Goal: Task Accomplishment & Management: Manage account settings

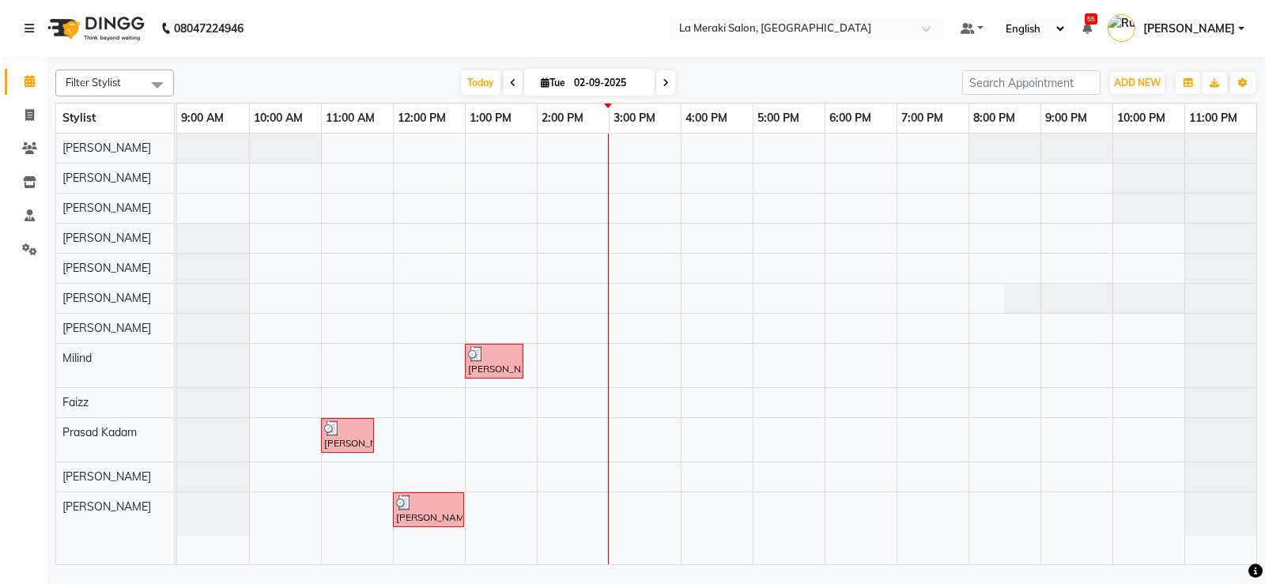
click at [572, 298] on div "[PERSON_NAME], TK02, 01:00 PM-01:50 PM, [MEDICAL_DATA] Massage with Olive Oil (…" at bounding box center [716, 349] width 1079 height 431
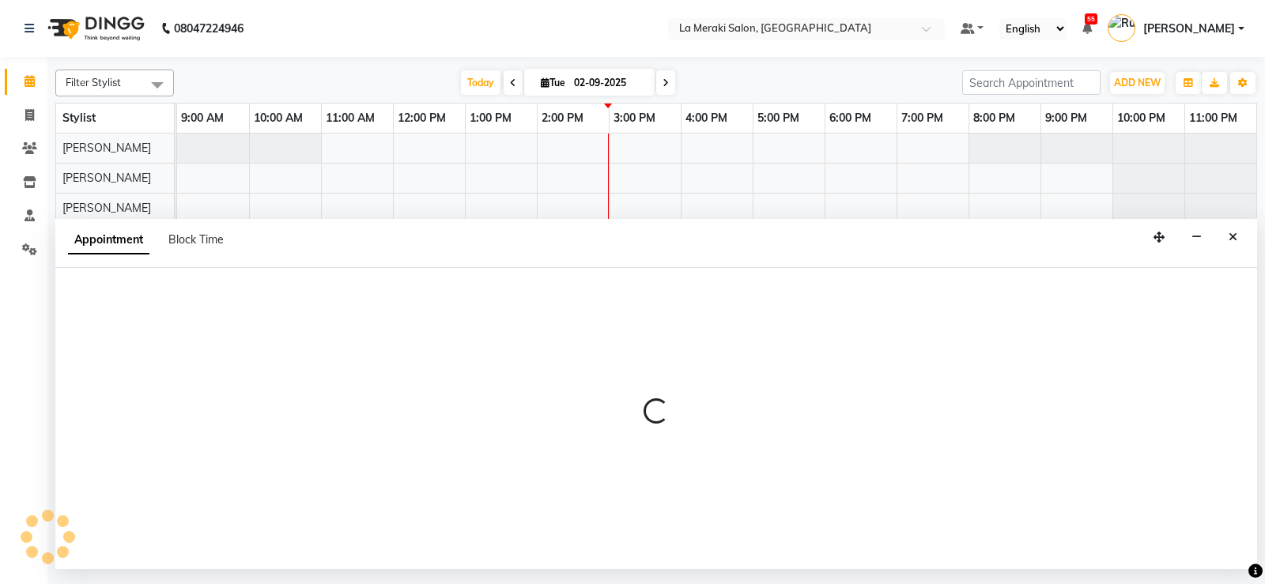
select select "25961"
select select "840"
select select "tentative"
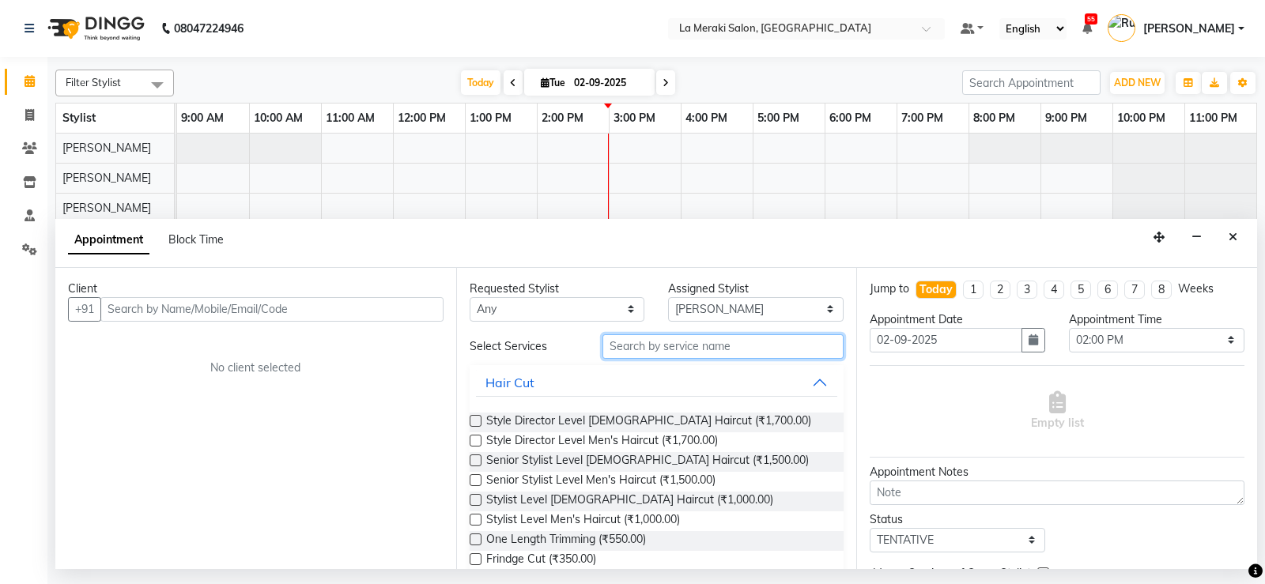
click at [716, 345] on input "text" at bounding box center [723, 346] width 242 height 25
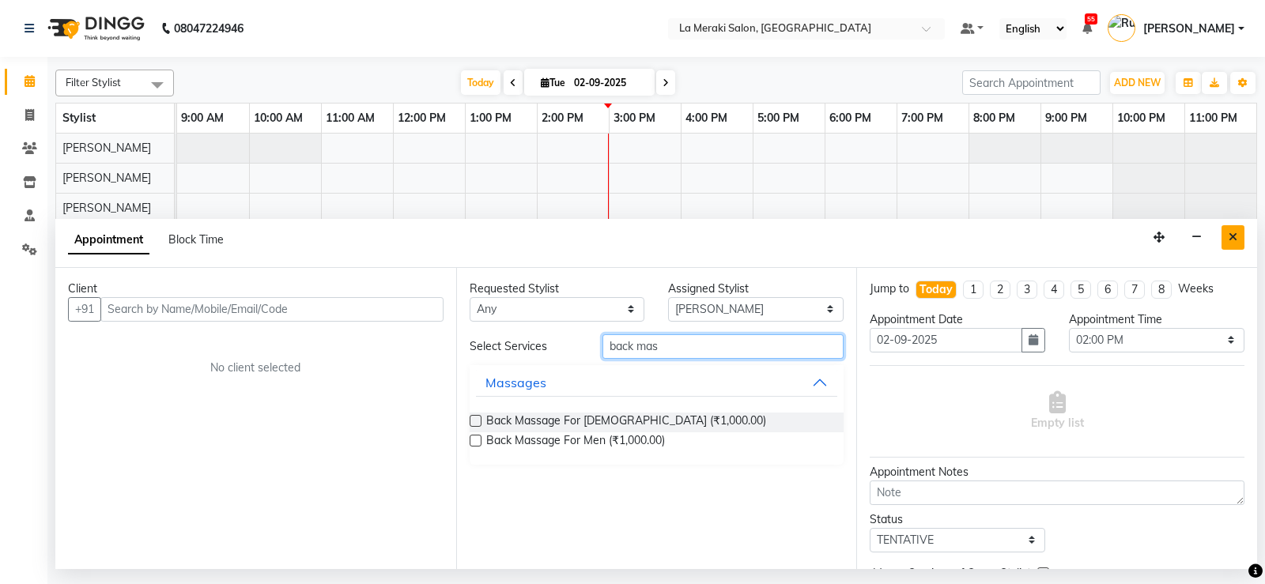
type input "back mas"
click at [1233, 236] on icon "Close" at bounding box center [1233, 237] width 9 height 11
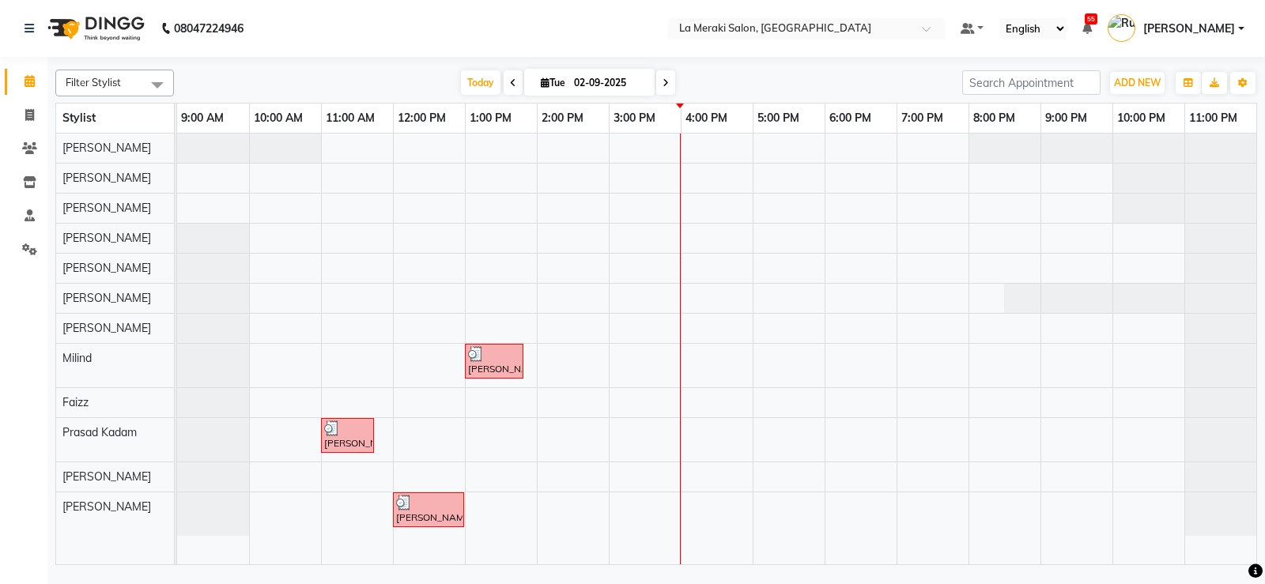
click at [614, 237] on div "[PERSON_NAME], TK02, 01:00 PM-01:50 PM, [MEDICAL_DATA] Massage with Olive Oil (…" at bounding box center [716, 349] width 1079 height 431
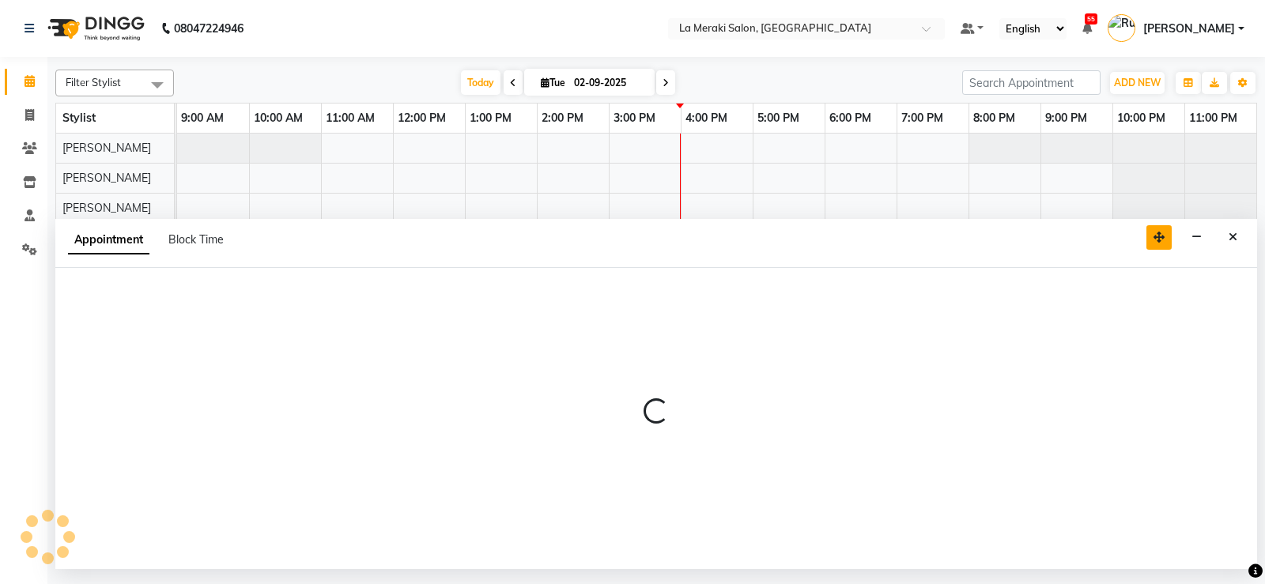
select select "24520"
select select "900"
select select "tentative"
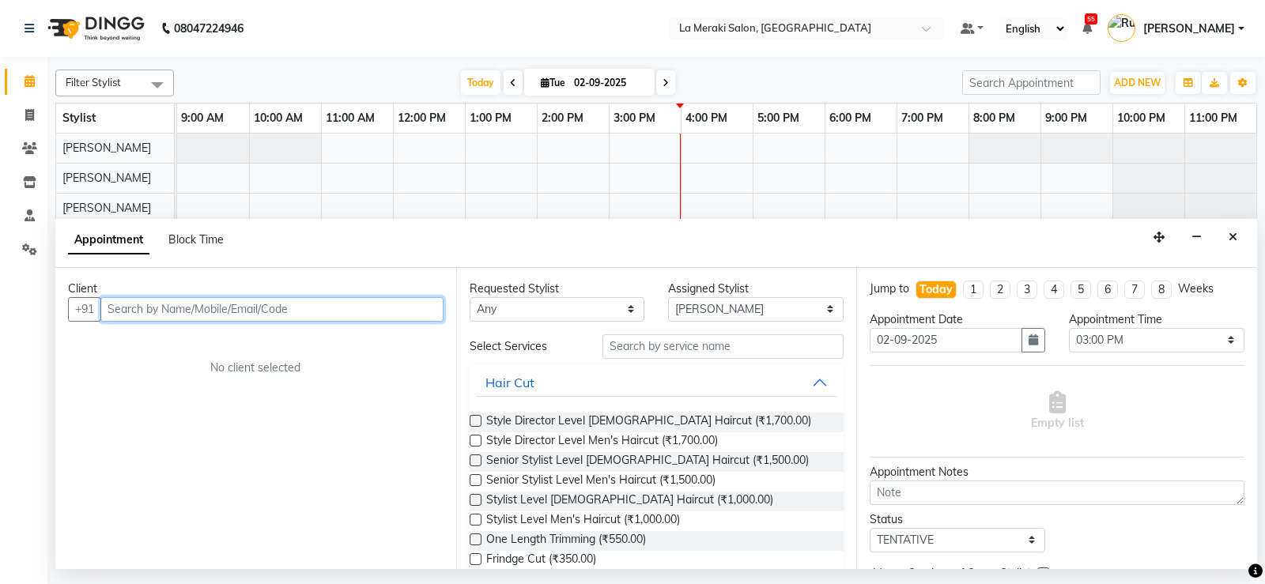
click at [372, 315] on input "text" at bounding box center [271, 309] width 343 height 25
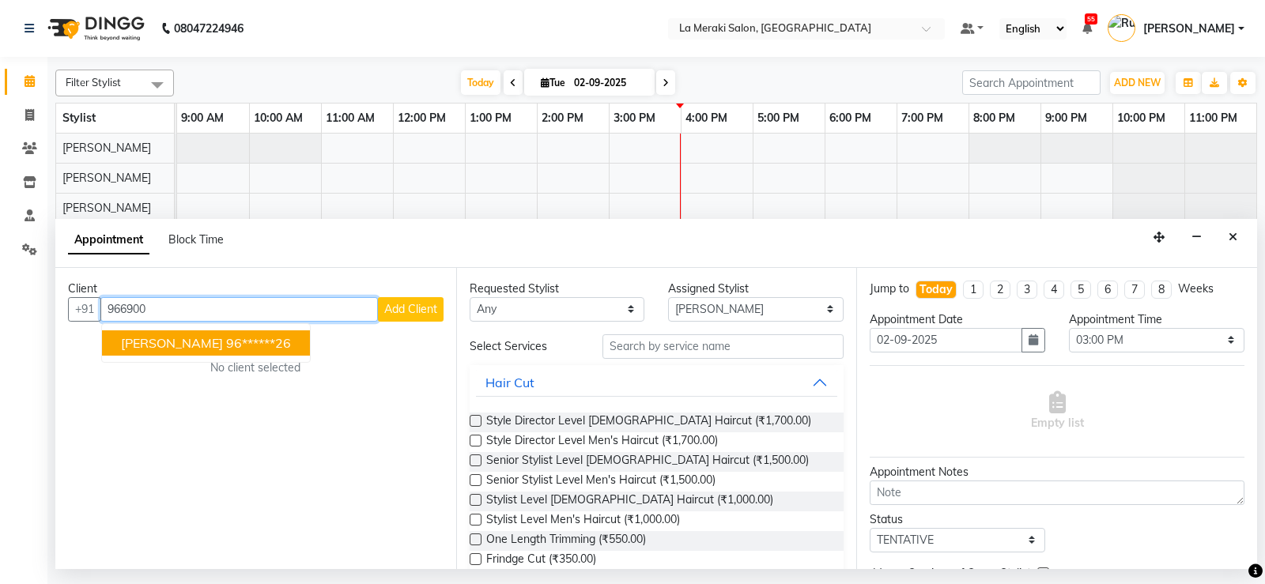
click at [192, 349] on span "[PERSON_NAME]" at bounding box center [172, 343] width 102 height 16
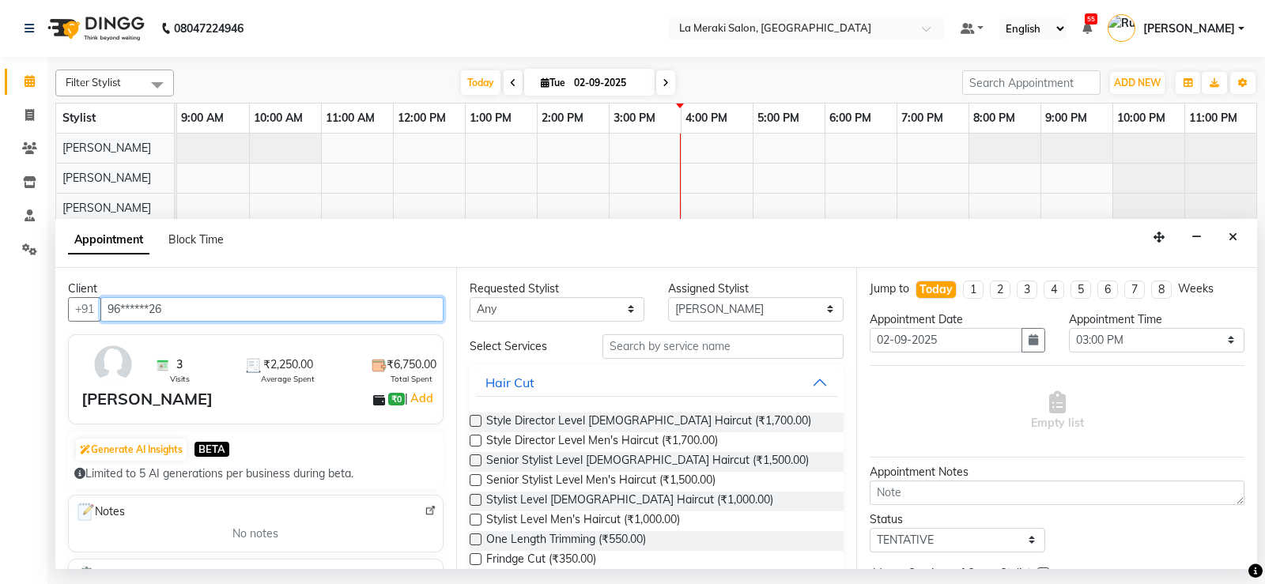
type input "96******26"
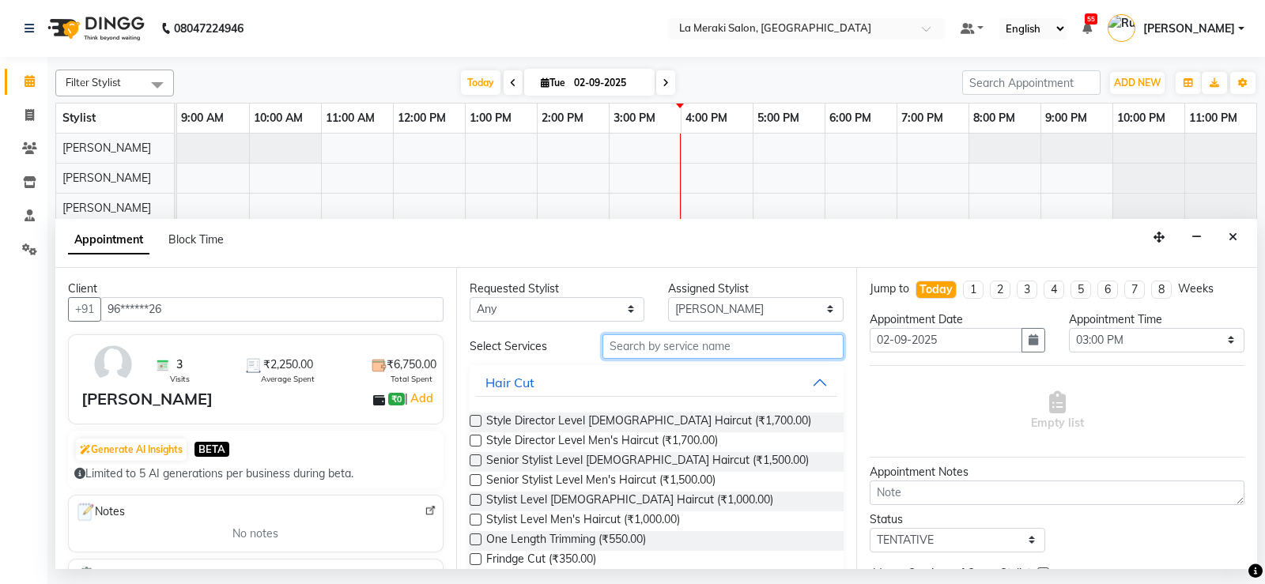
click at [655, 353] on input "text" at bounding box center [723, 346] width 242 height 25
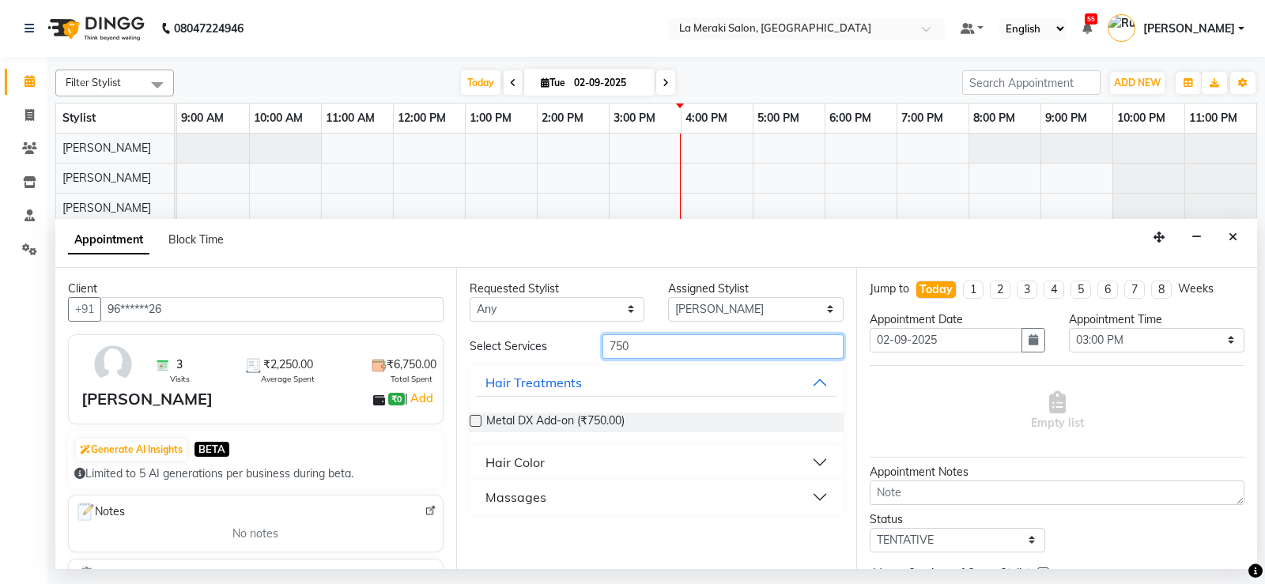
type input "750"
click at [825, 493] on button "Massages" at bounding box center [657, 497] width 362 height 28
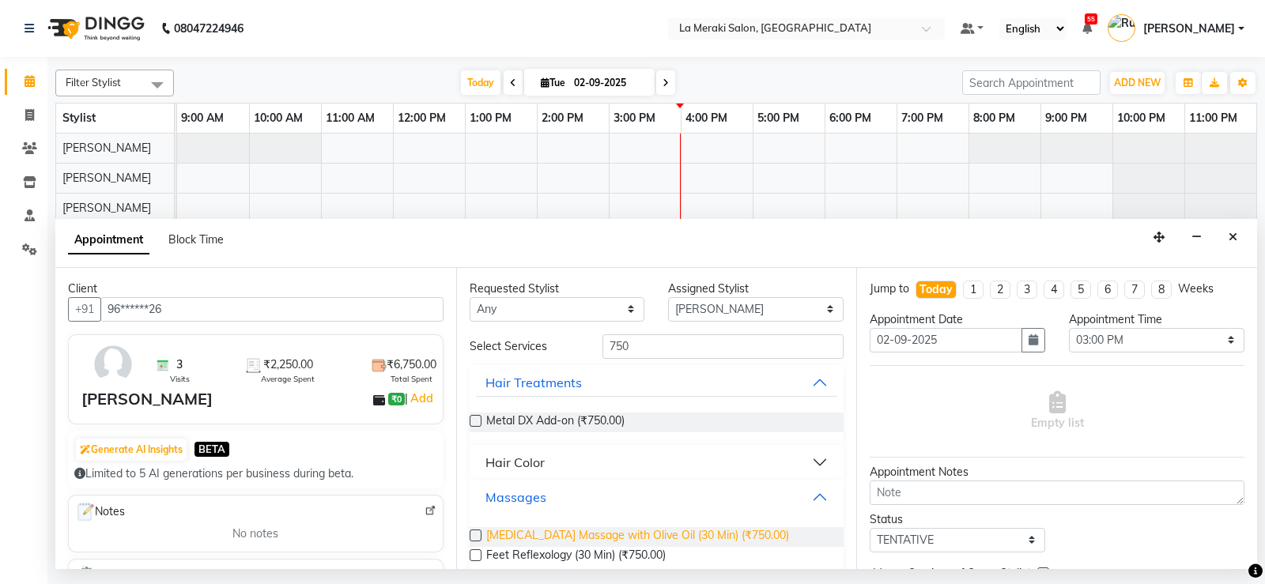
scroll to position [23, 0]
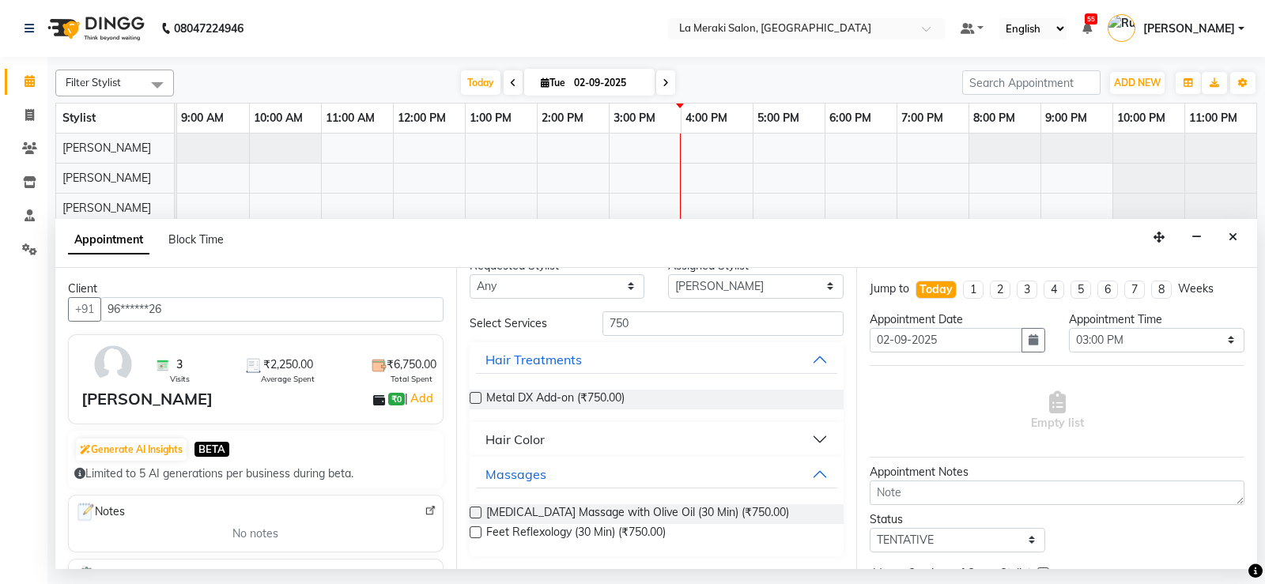
click at [475, 512] on label at bounding box center [476, 513] width 12 height 12
click at [475, 512] on input "checkbox" at bounding box center [475, 514] width 10 height 10
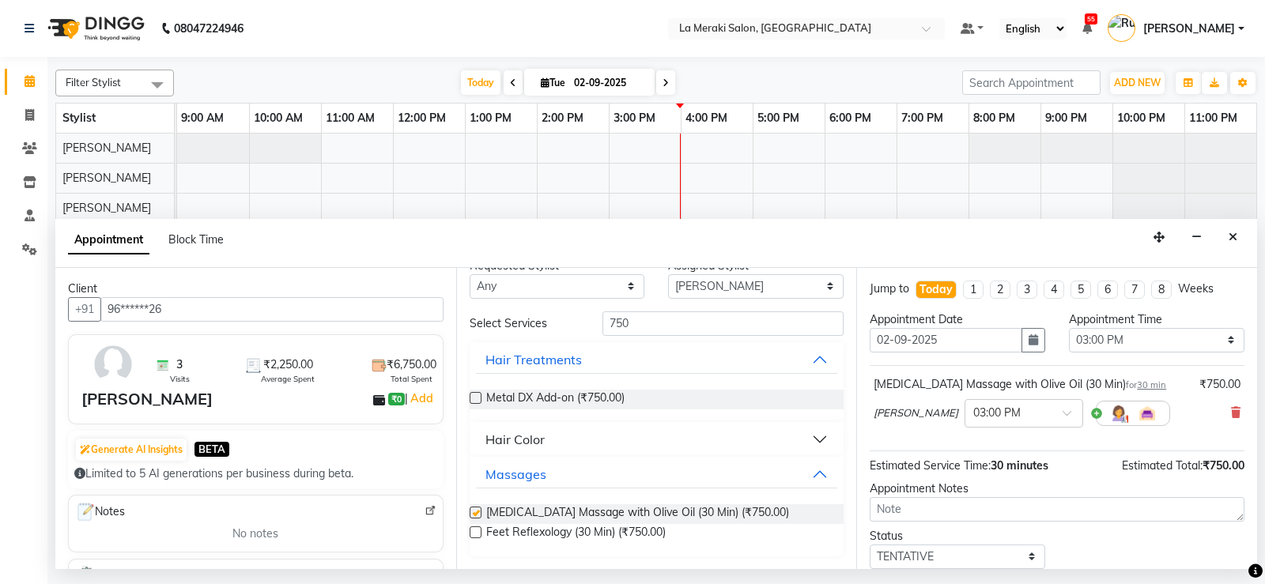
scroll to position [0, 0]
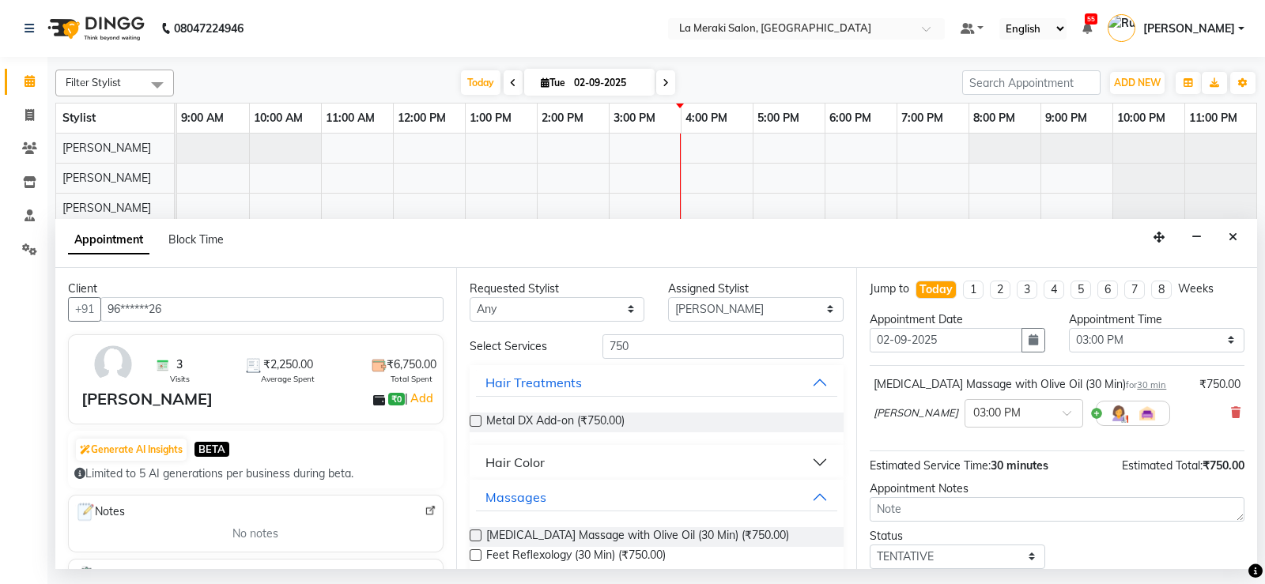
checkbox input "false"
click at [658, 353] on input "750" at bounding box center [723, 346] width 242 height 25
type input "7"
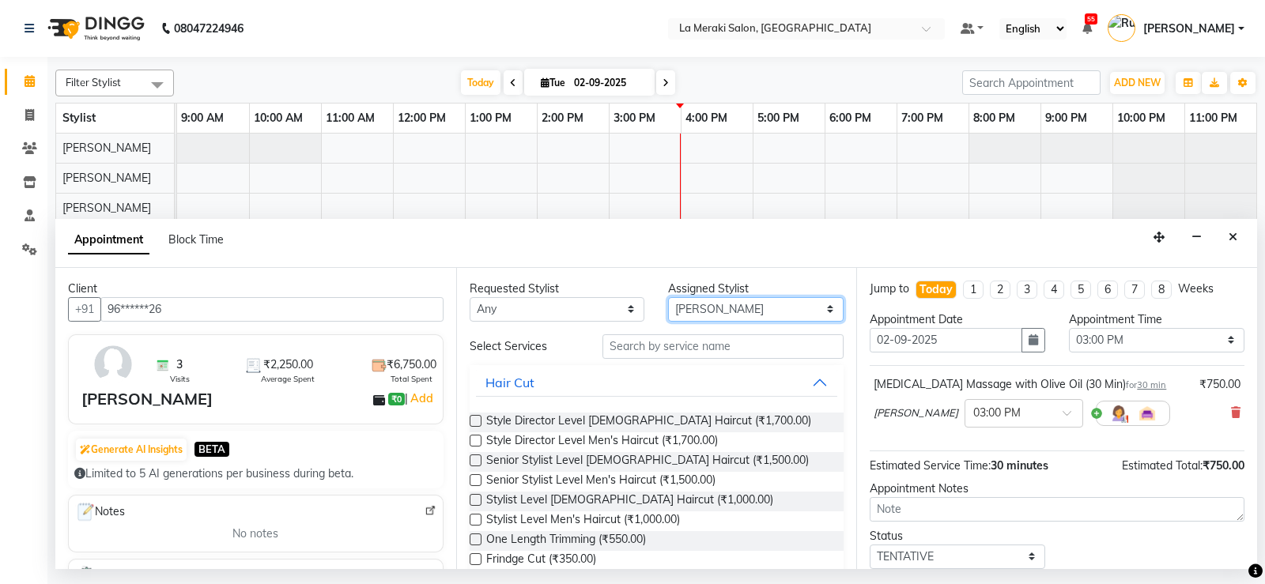
click at [716, 304] on select "Select [PERSON_NAME] Anus [PERSON_NAME] Faizz [PERSON_NAME] [PERSON_NAME] [PERS…" at bounding box center [756, 309] width 176 height 25
select select "90591"
click at [668, 297] on select "Select [PERSON_NAME] Anus [PERSON_NAME] Faizz [PERSON_NAME] [PERSON_NAME] [PERS…" at bounding box center [756, 309] width 176 height 25
click at [683, 346] on input "text" at bounding box center [723, 346] width 242 height 25
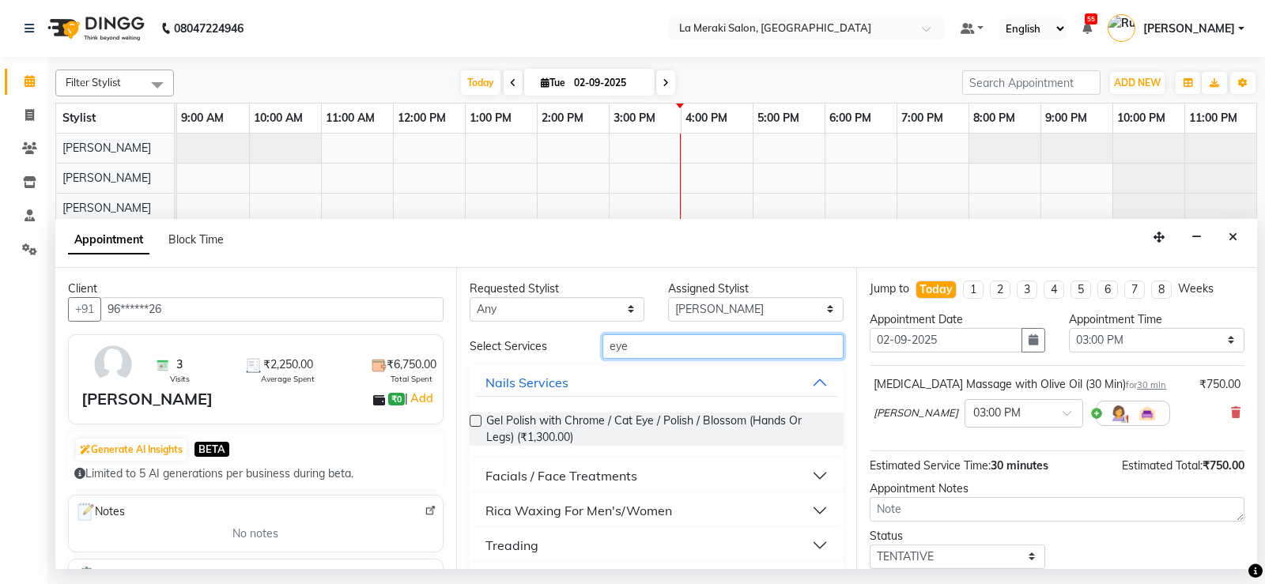
type input "eye"
click at [808, 543] on button "Treading" at bounding box center [657, 545] width 362 height 28
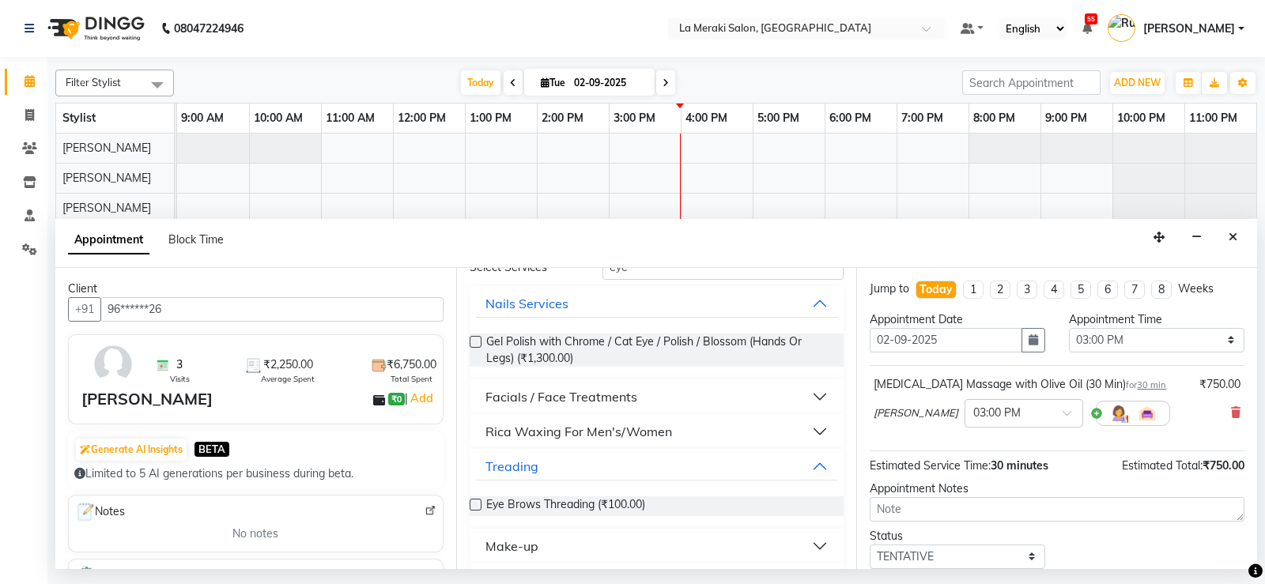
click at [474, 507] on label at bounding box center [476, 505] width 12 height 12
click at [474, 507] on input "checkbox" at bounding box center [475, 506] width 10 height 10
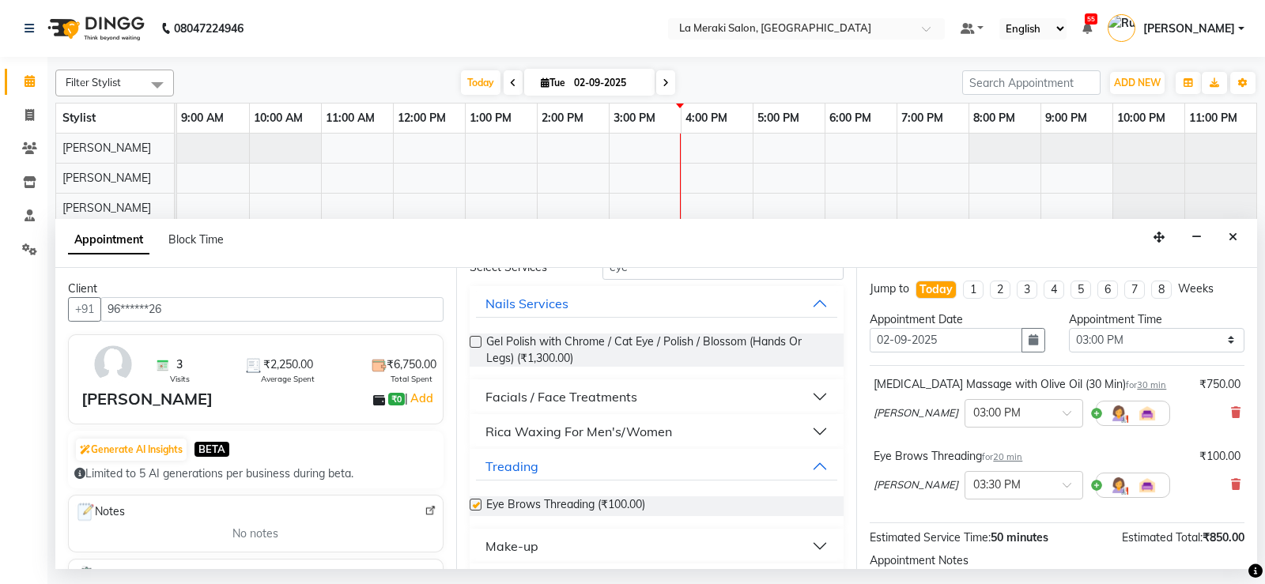
checkbox input "false"
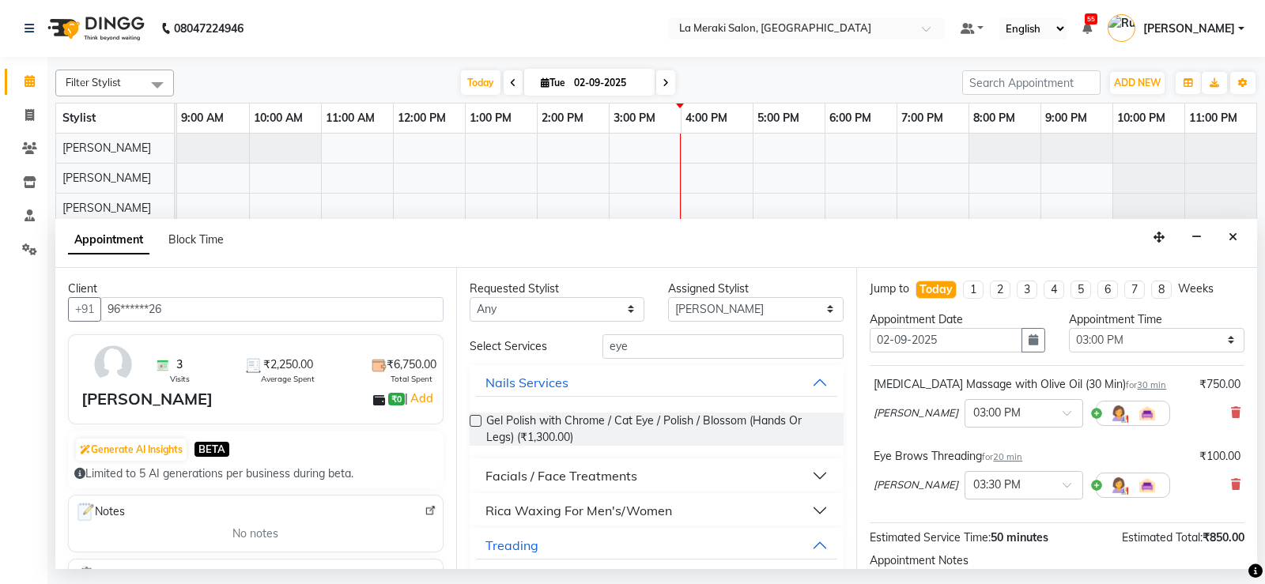
click at [691, 323] on div "Requested Stylist Any [PERSON_NAME] Anus [PERSON_NAME] Faizz [PERSON_NAME] [PER…" at bounding box center [656, 418] width 401 height 301
click at [680, 350] on input "eye" at bounding box center [723, 346] width 242 height 25
type input "e"
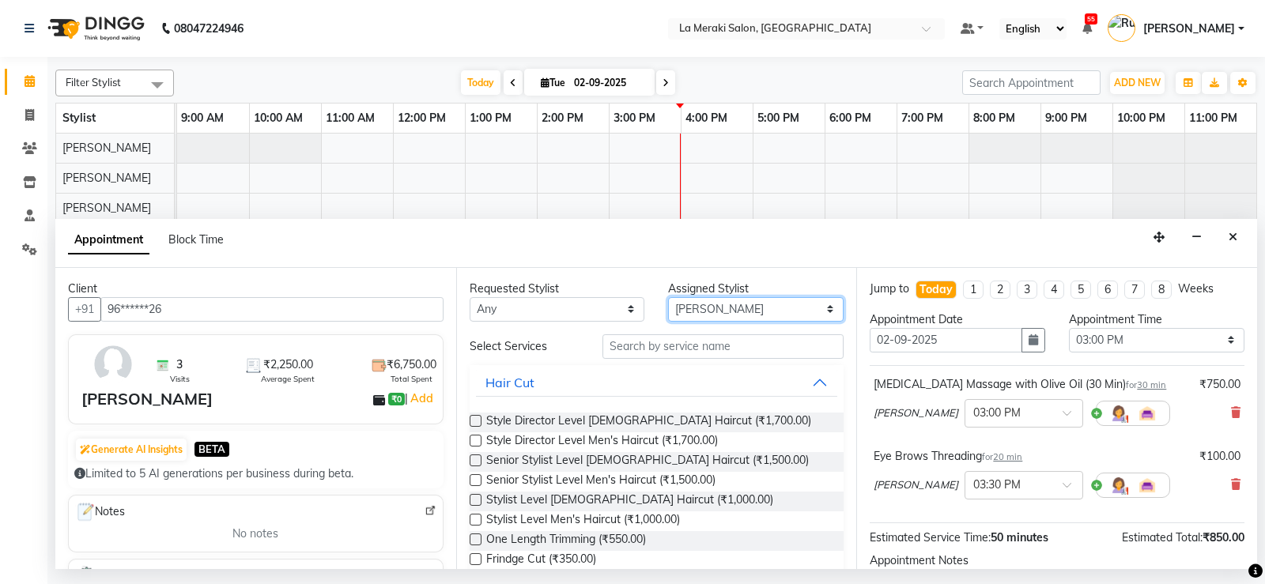
click at [742, 307] on select "Select [PERSON_NAME] Anus [PERSON_NAME] Faizz [PERSON_NAME] [PERSON_NAME] [PERS…" at bounding box center [756, 309] width 176 height 25
select select "88285"
click at [668, 297] on select "Select [PERSON_NAME] Anus [PERSON_NAME] Faizz [PERSON_NAME] [PERSON_NAME] [PERS…" at bounding box center [756, 309] width 176 height 25
drag, startPoint x: 700, startPoint y: 334, endPoint x: 700, endPoint y: 343, distance: 8.7
click at [700, 340] on input "text" at bounding box center [723, 346] width 242 height 25
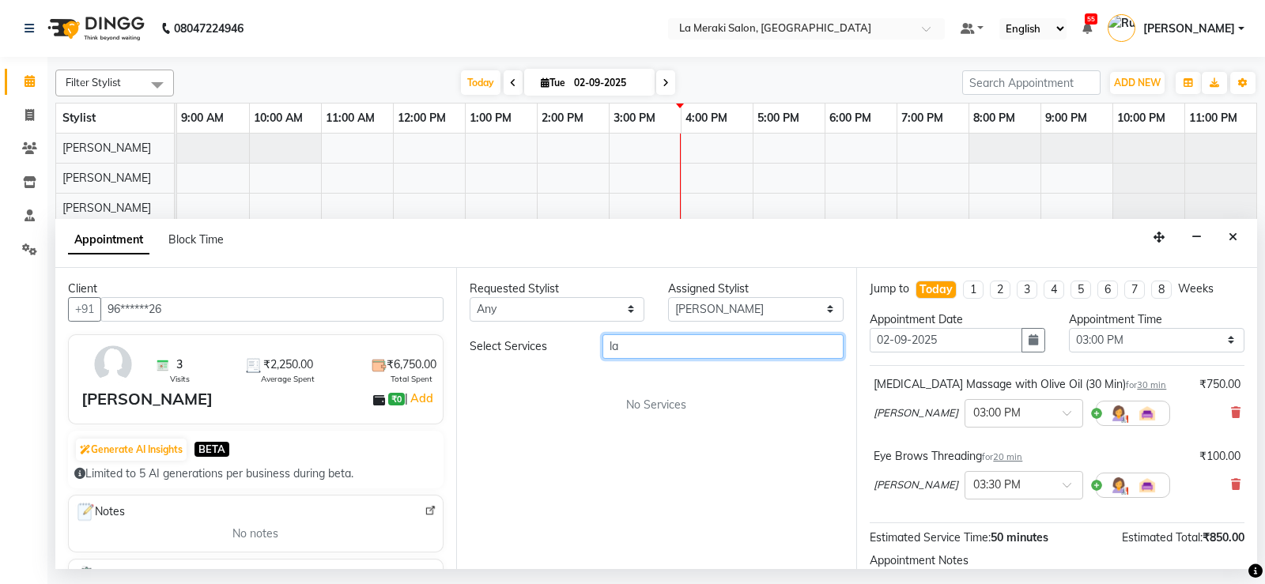
type input "l"
type input "back me"
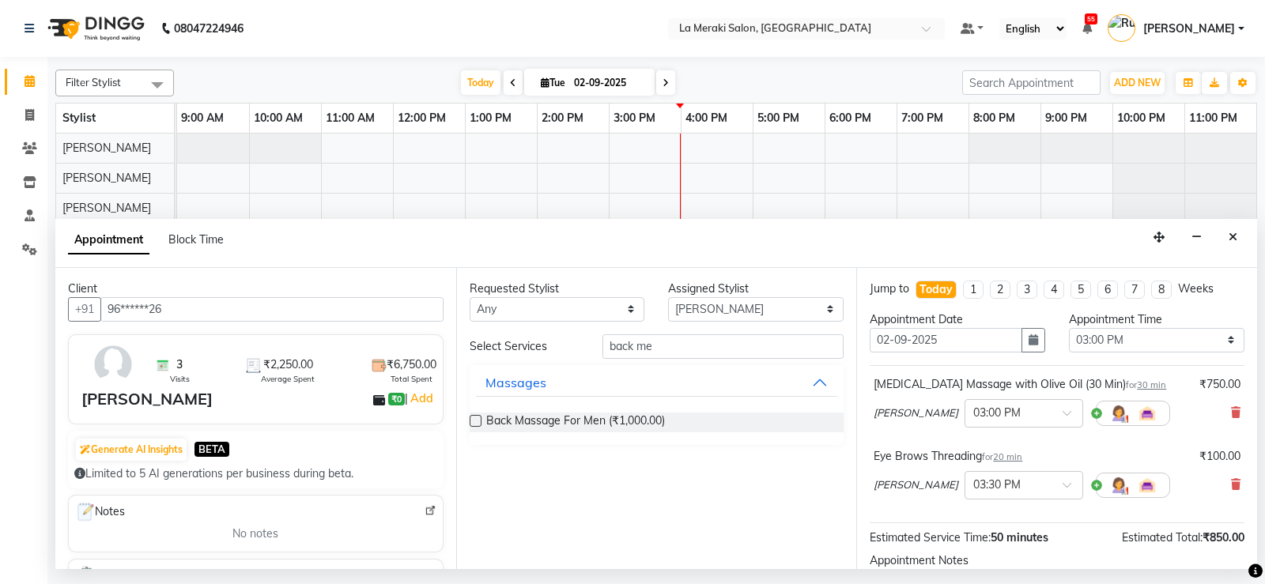
click at [471, 423] on label at bounding box center [476, 421] width 12 height 12
click at [471, 423] on input "checkbox" at bounding box center [475, 422] width 10 height 10
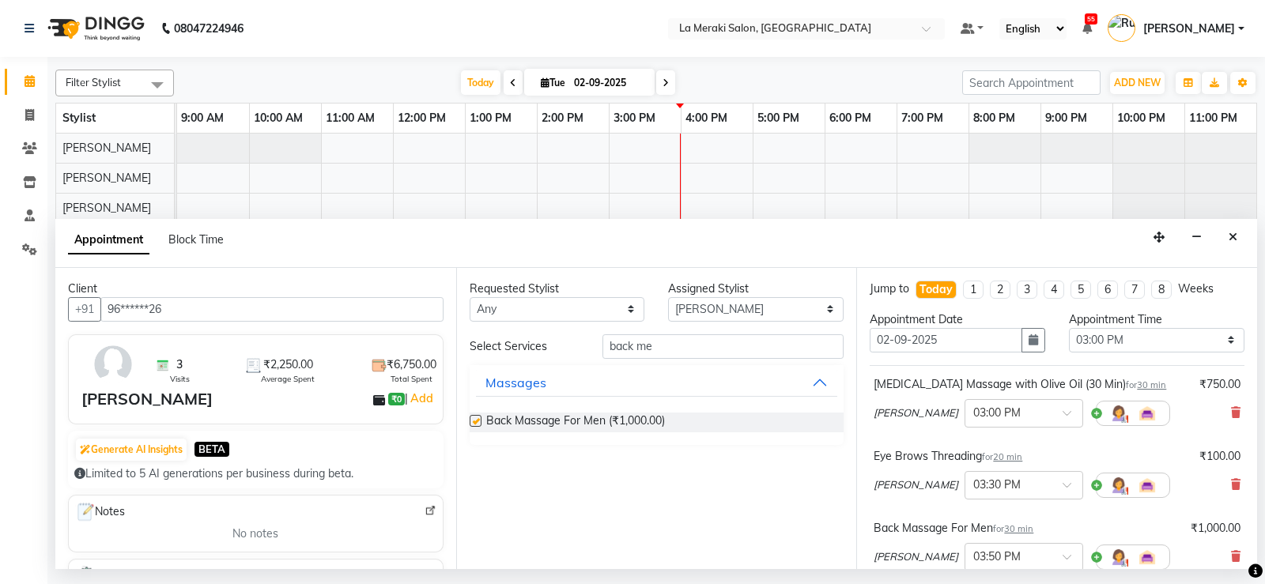
checkbox input "false"
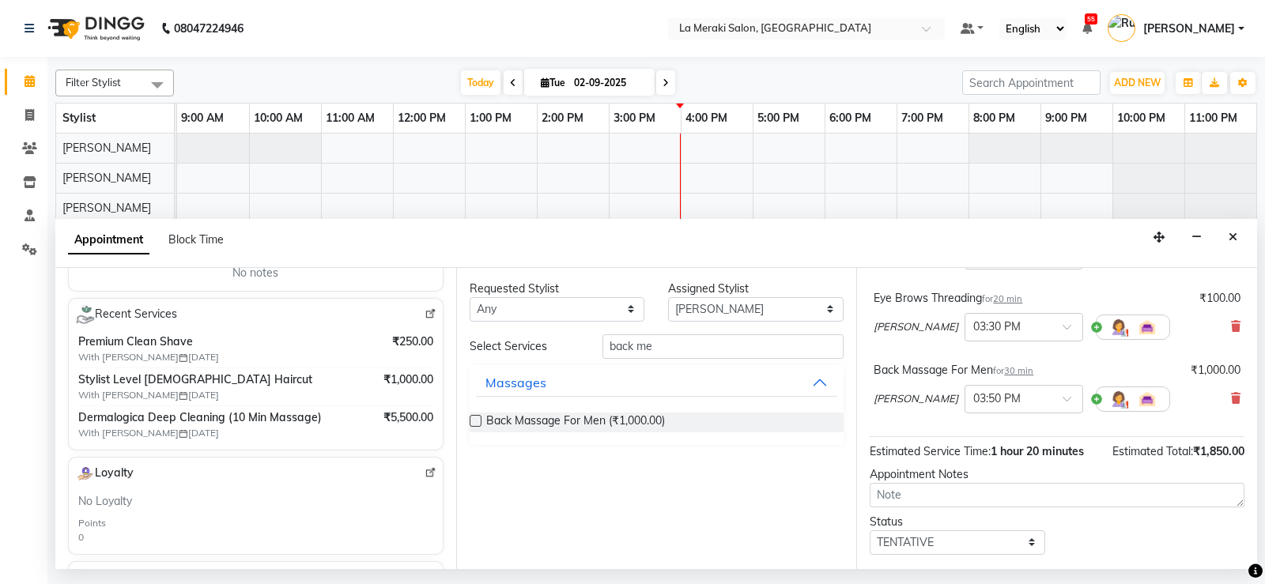
scroll to position [244, 0]
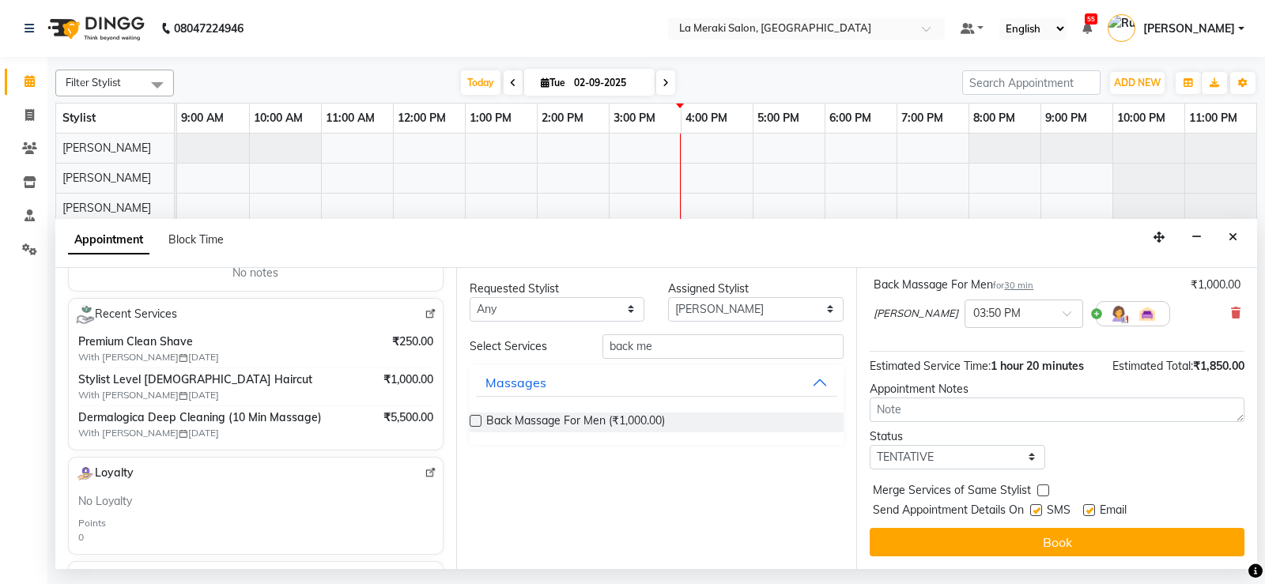
click at [1038, 508] on label at bounding box center [1036, 510] width 12 height 12
click at [1038, 508] on input "checkbox" at bounding box center [1035, 512] width 10 height 10
checkbox input "false"
click at [1090, 511] on label at bounding box center [1089, 510] width 12 height 12
click at [1090, 511] on input "checkbox" at bounding box center [1088, 512] width 10 height 10
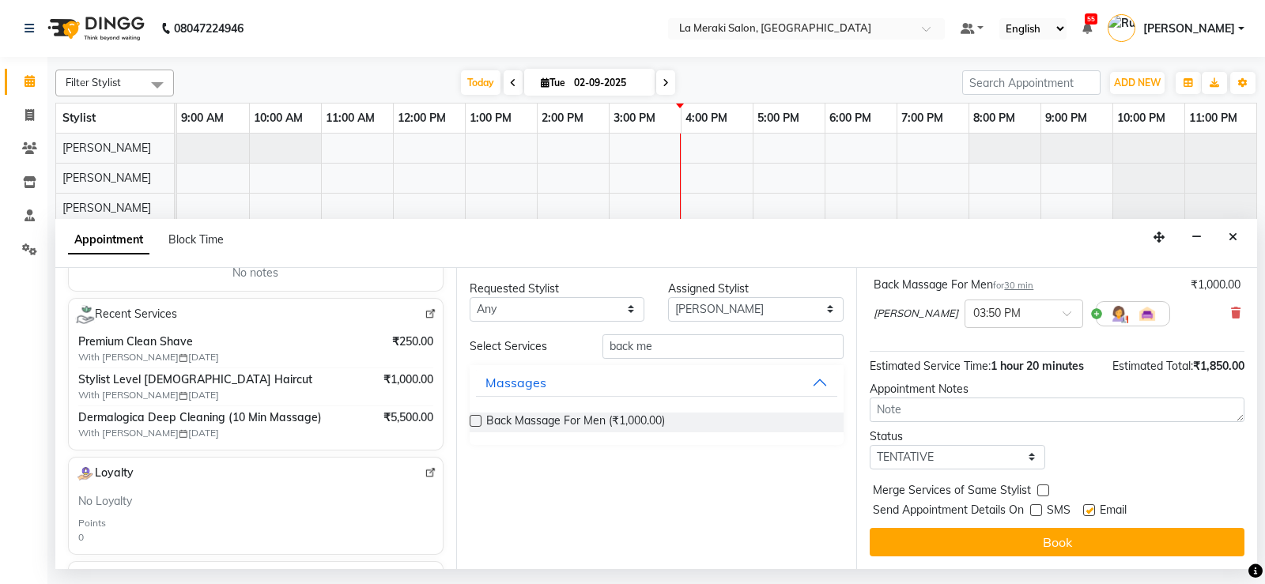
checkbox input "false"
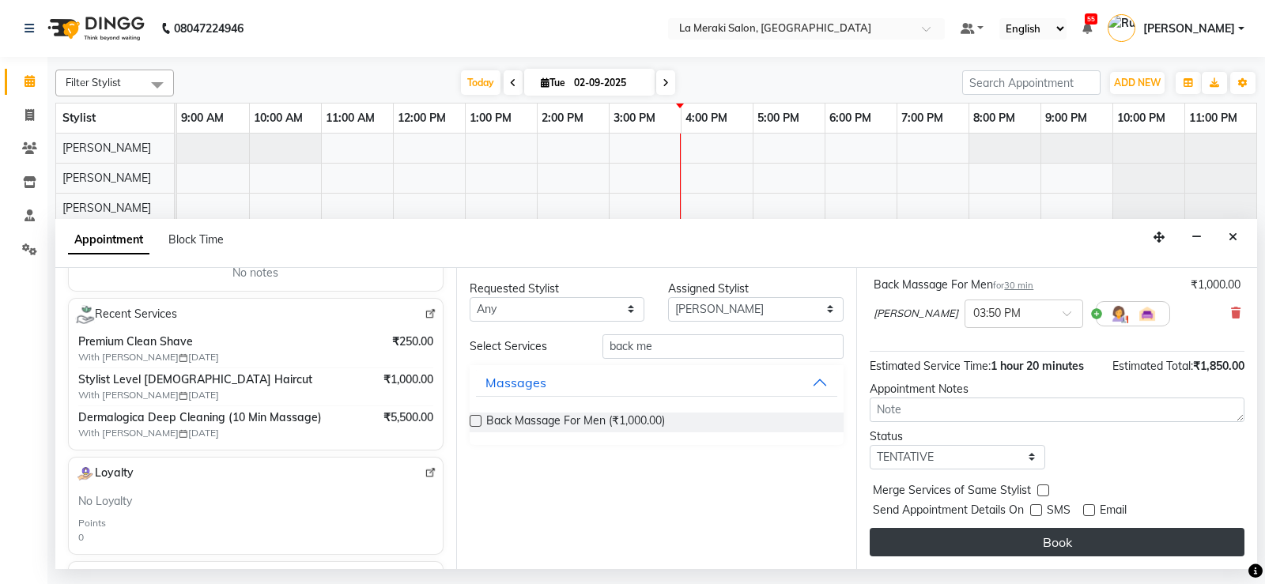
click at [1064, 540] on button "Book" at bounding box center [1057, 542] width 375 height 28
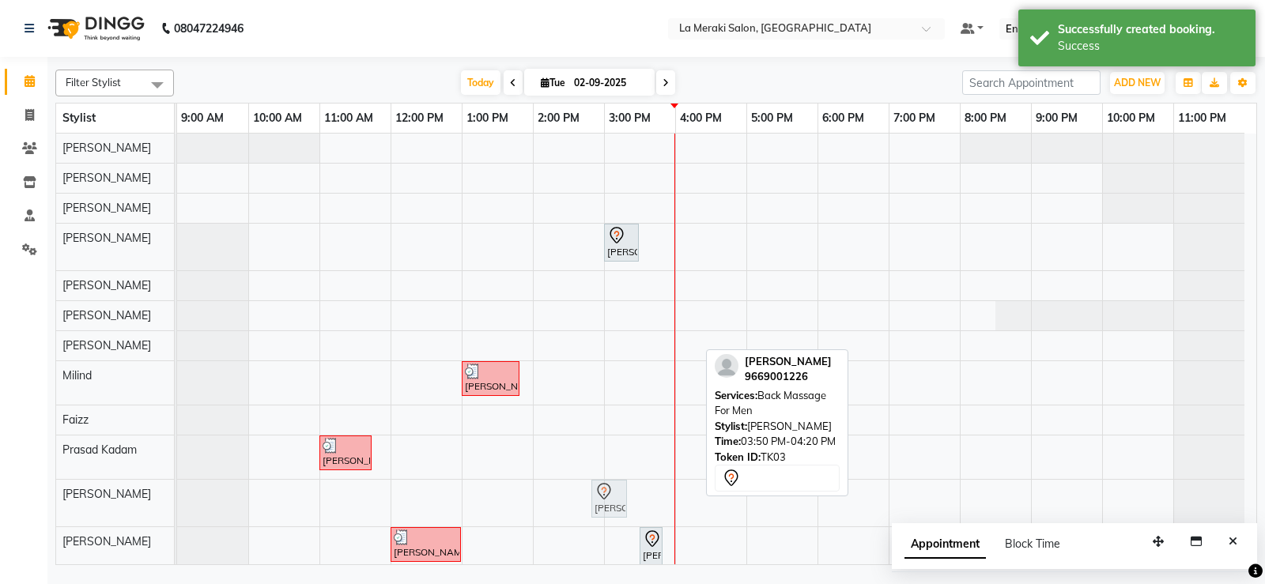
drag, startPoint x: 689, startPoint y: 493, endPoint x: 671, endPoint y: 493, distance: 17.4
click at [671, 493] on div "[PERSON_NAME], TK03, 03:00 PM-03:30 PM, [MEDICAL_DATA] Massage with Olive Oil (…" at bounding box center [716, 354] width 1079 height 440
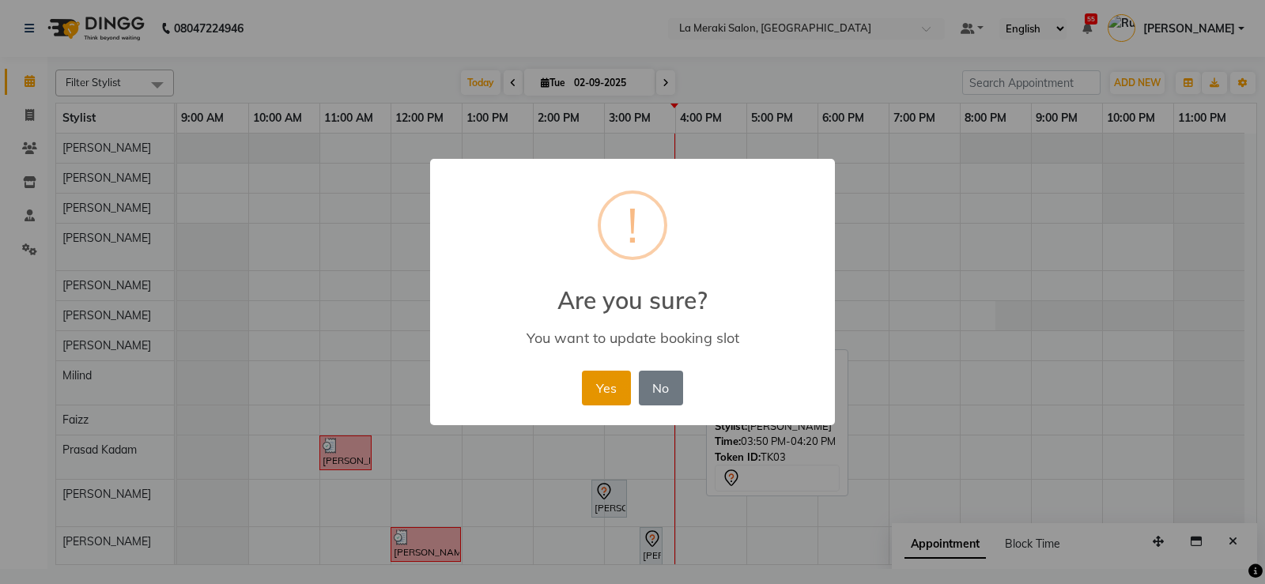
click at [614, 391] on button "Yes" at bounding box center [606, 388] width 48 height 35
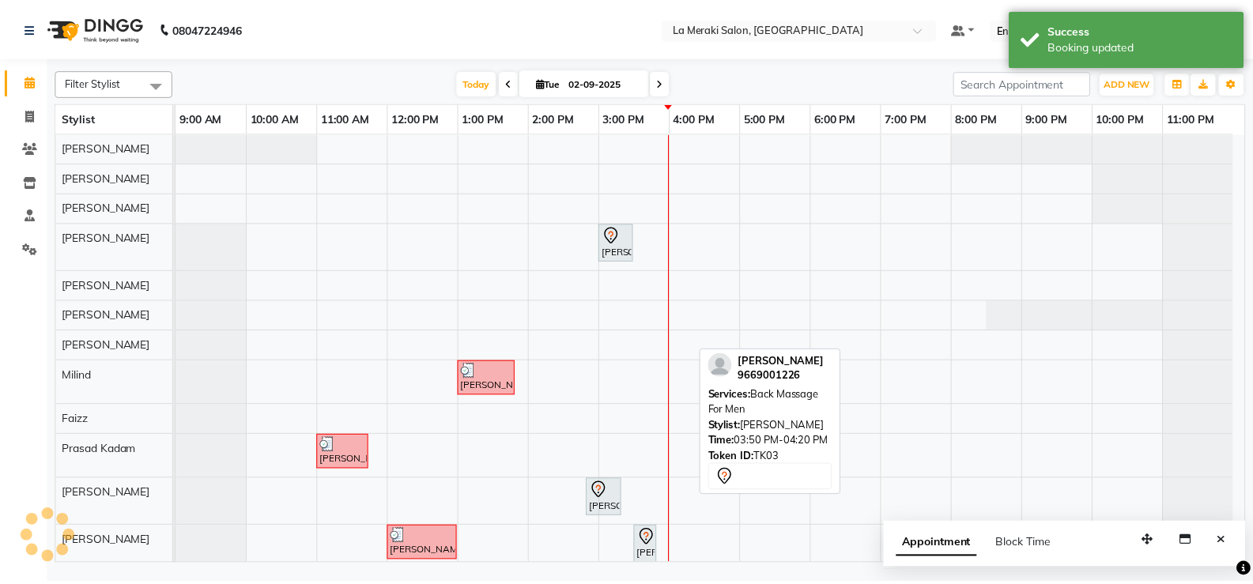
scroll to position [9, 0]
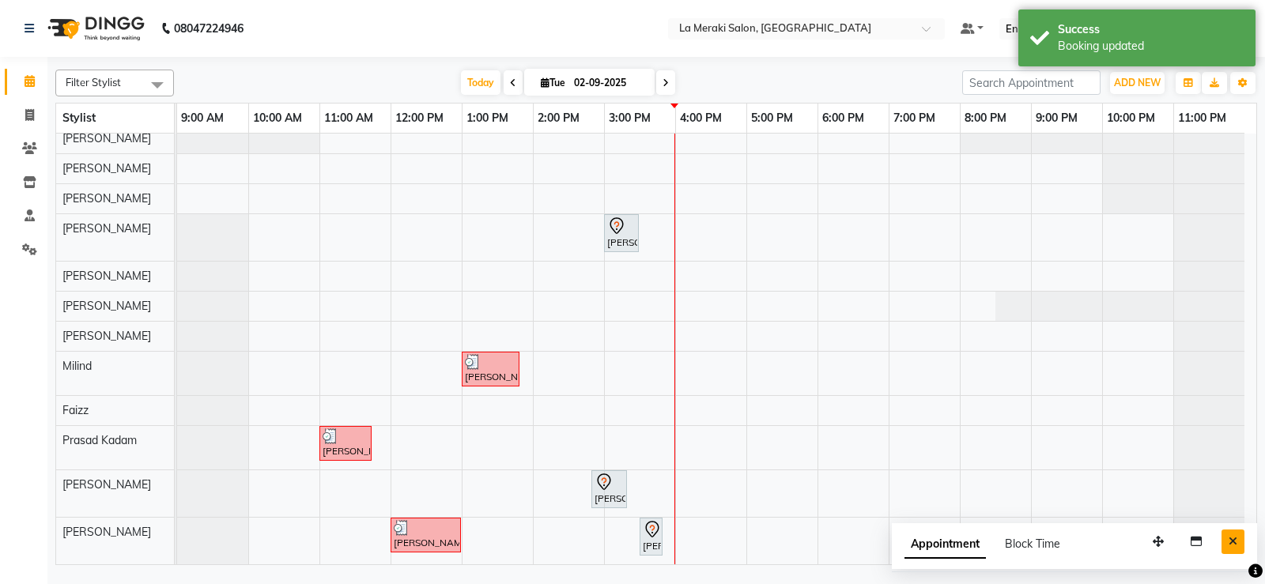
click at [1240, 540] on button "Close" at bounding box center [1233, 542] width 23 height 25
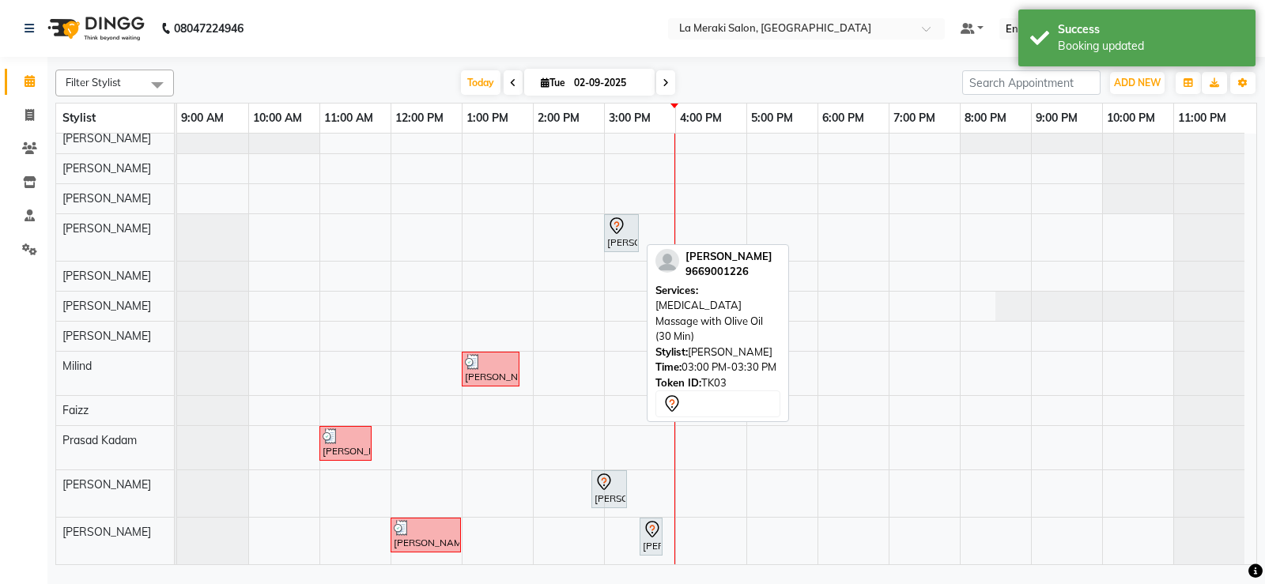
click at [621, 237] on div "[PERSON_NAME], TK03, 03:00 PM-03:30 PM, [MEDICAL_DATA] Massage with Olive Oil (…" at bounding box center [622, 233] width 32 height 33
select select "7"
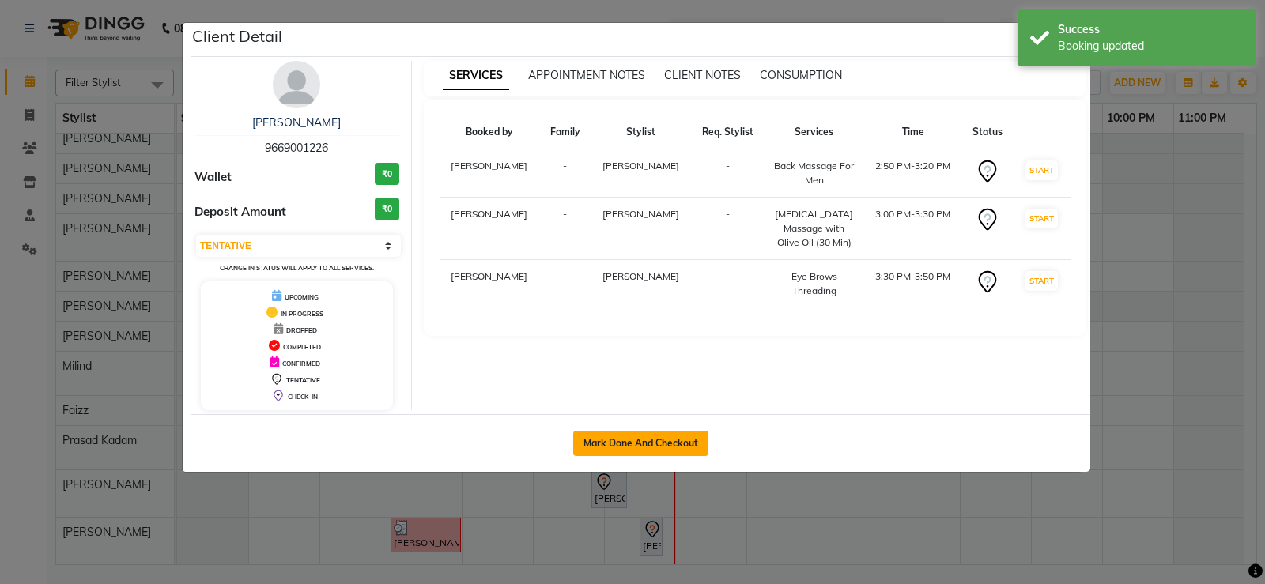
click at [625, 437] on button "Mark Done And Checkout" at bounding box center [640, 443] width 135 height 25
select select "service"
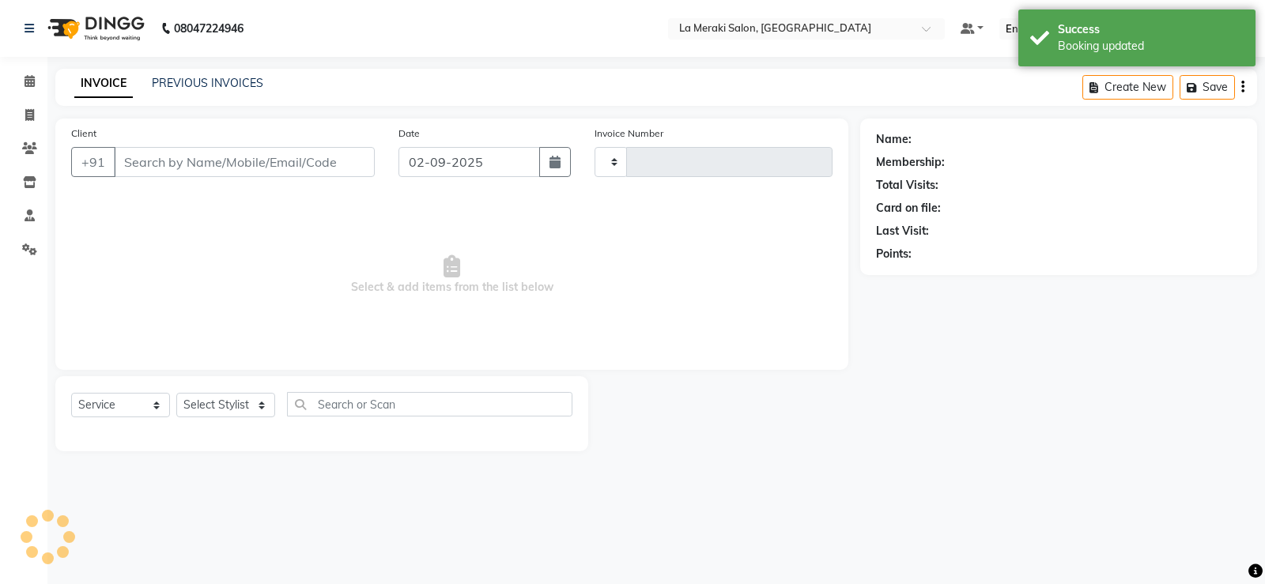
type input "2303"
select select "438"
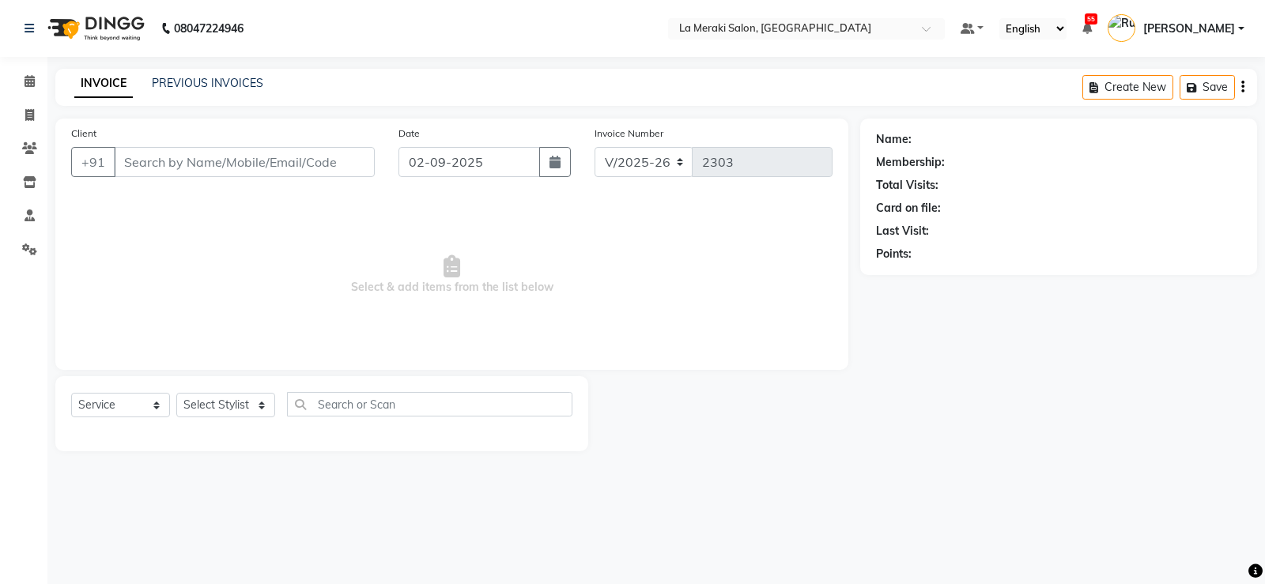
type input "96******26"
select select "90591"
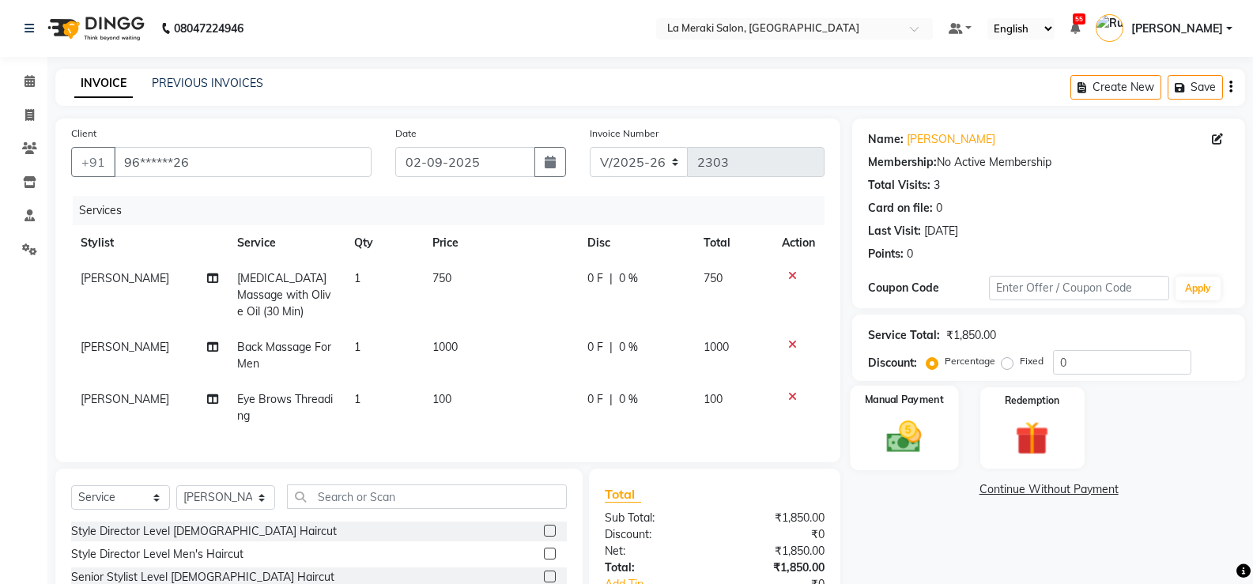
click at [913, 444] on img at bounding box center [904, 437] width 56 height 40
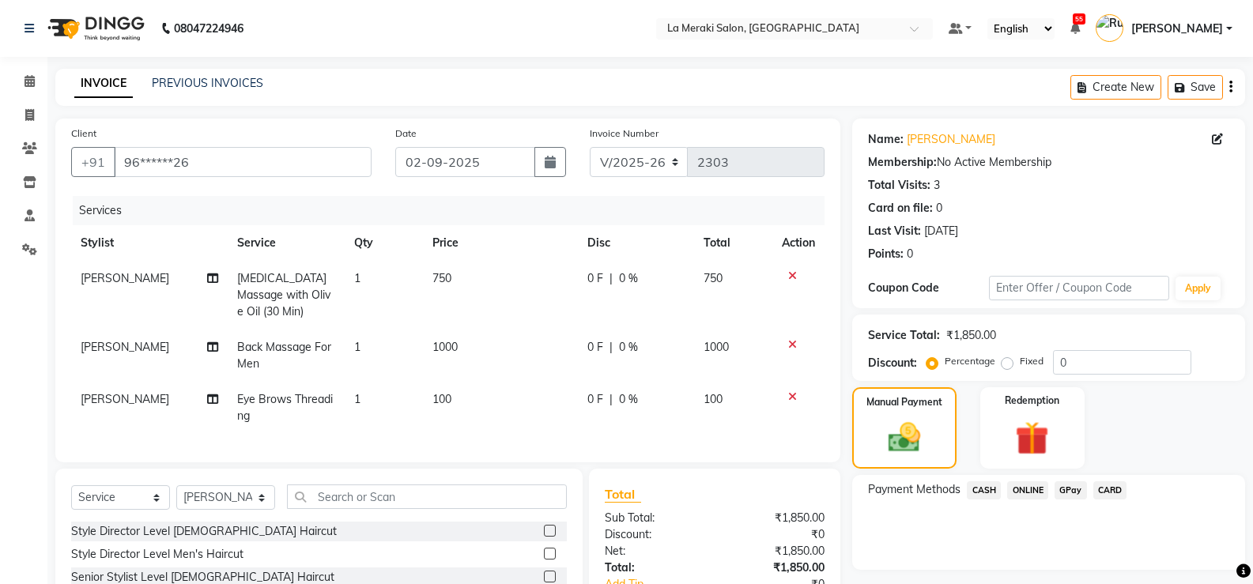
click at [1116, 492] on span "CARD" at bounding box center [1111, 491] width 34 height 18
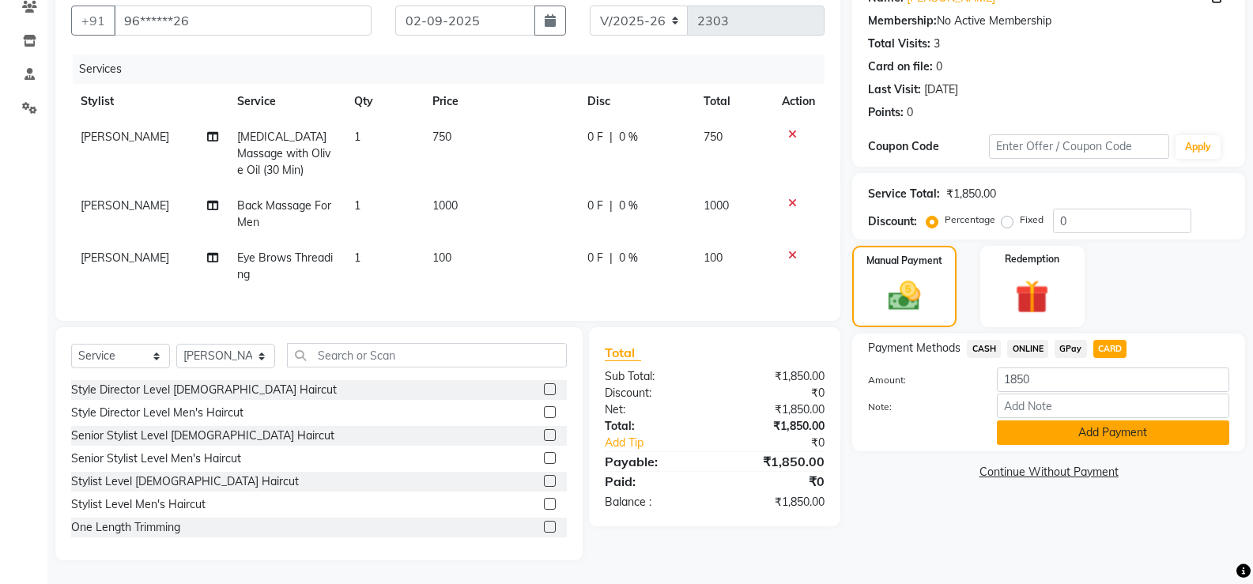
click at [1112, 427] on button "Add Payment" at bounding box center [1113, 433] width 232 height 25
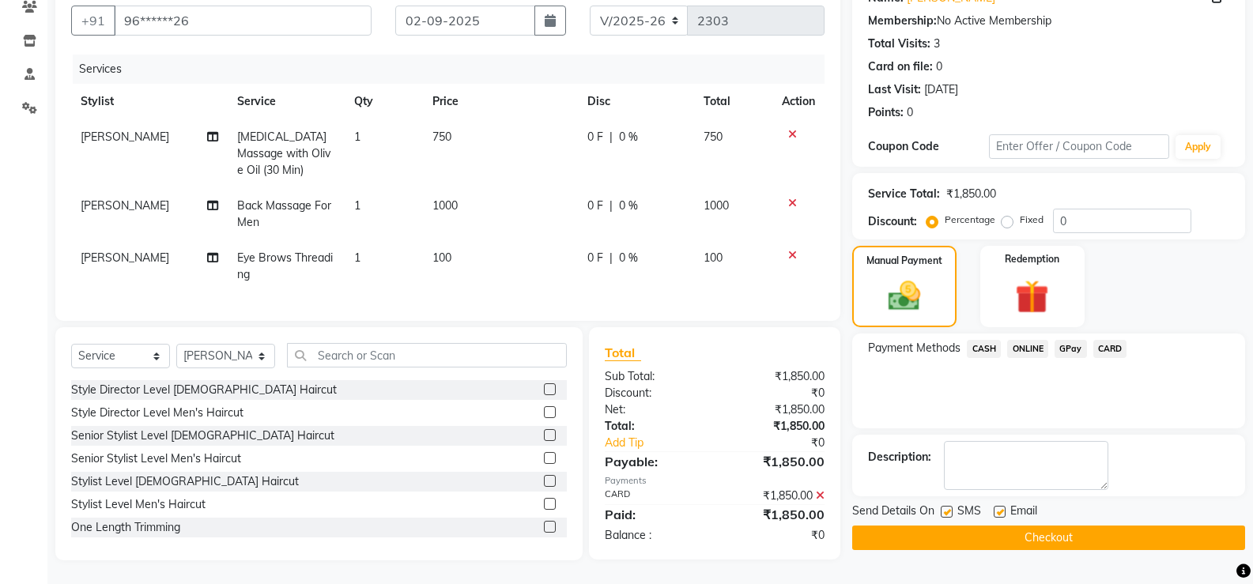
click at [945, 506] on label at bounding box center [947, 512] width 12 height 12
click at [945, 508] on input "checkbox" at bounding box center [946, 513] width 10 height 10
checkbox input "false"
click at [997, 506] on label at bounding box center [1000, 512] width 12 height 12
click at [997, 508] on input "checkbox" at bounding box center [999, 513] width 10 height 10
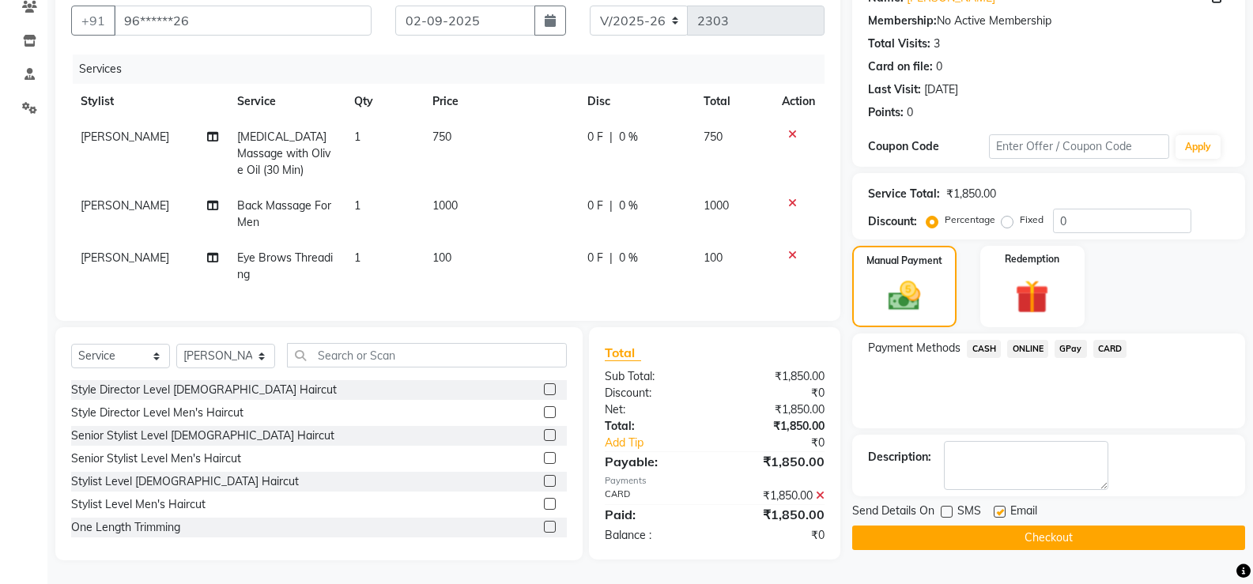
checkbox input "false"
click at [988, 526] on button "Checkout" at bounding box center [1048, 538] width 393 height 25
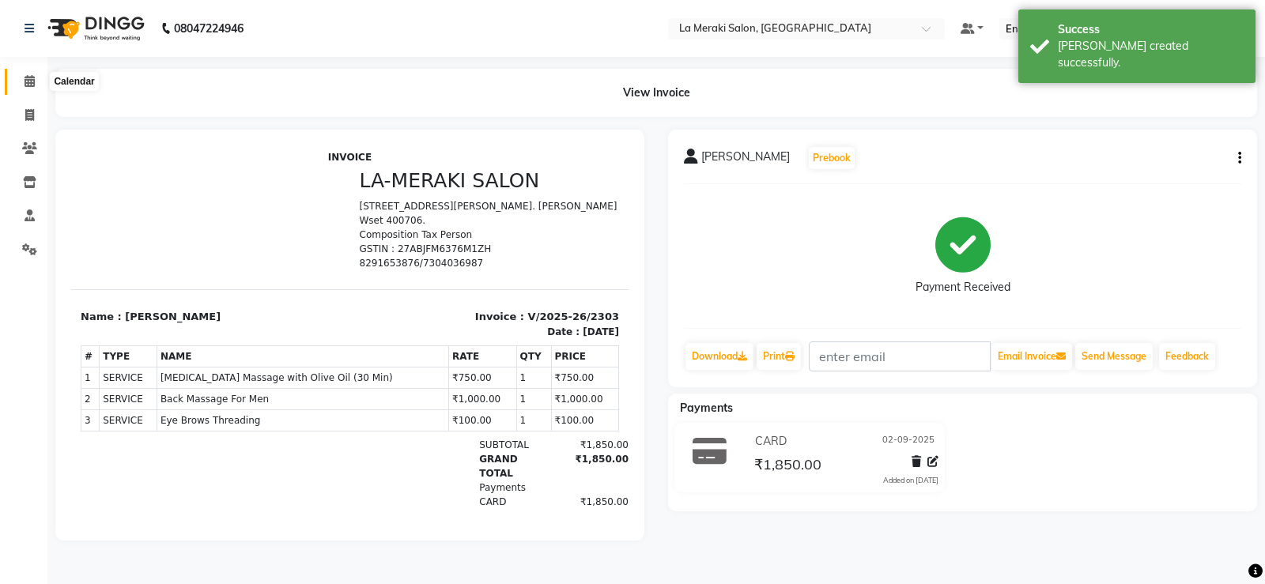
click at [25, 78] on icon at bounding box center [30, 81] width 10 height 12
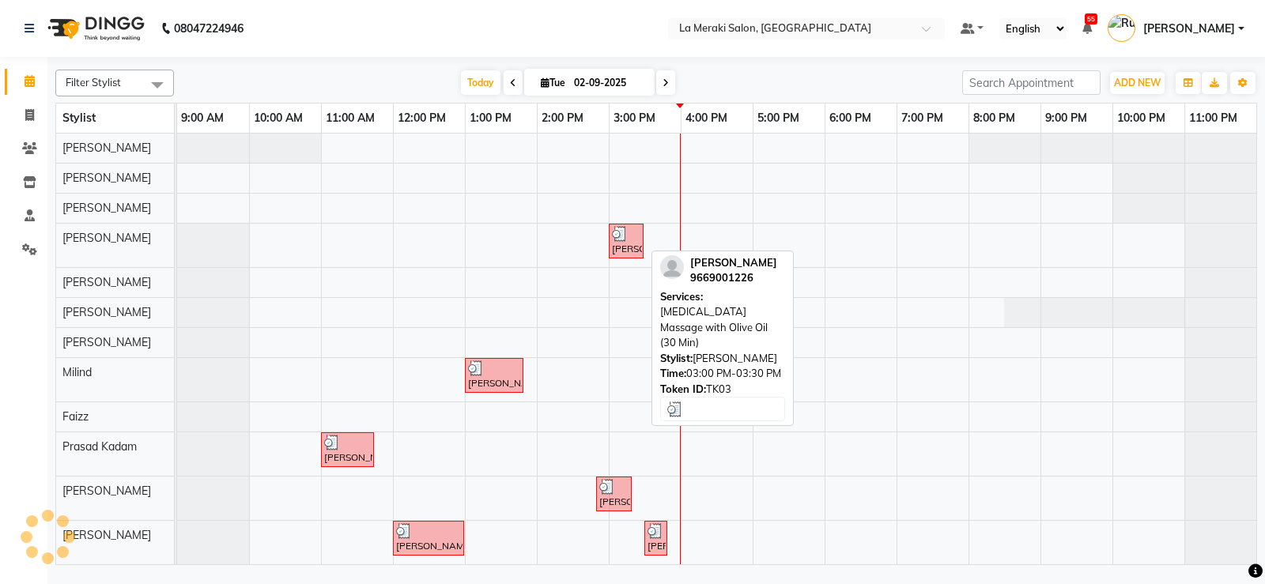
click at [638, 241] on div "[PERSON_NAME], TK03, 03:00 PM-03:30 PM, [MEDICAL_DATA] Massage with Olive Oil (…" at bounding box center [626, 241] width 32 height 30
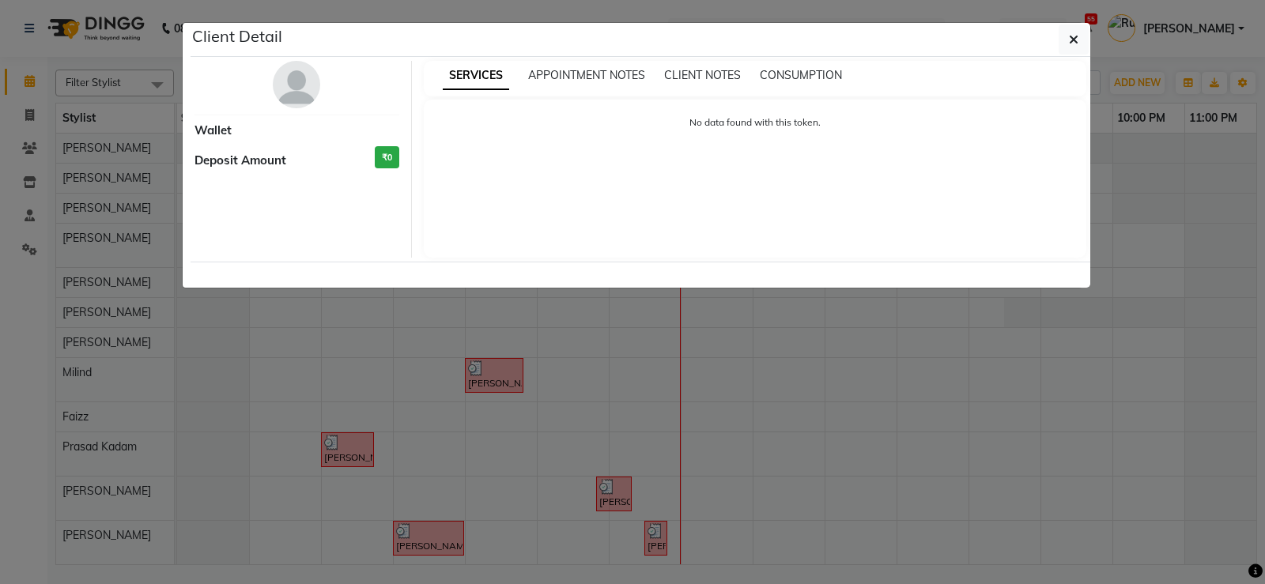
select select "3"
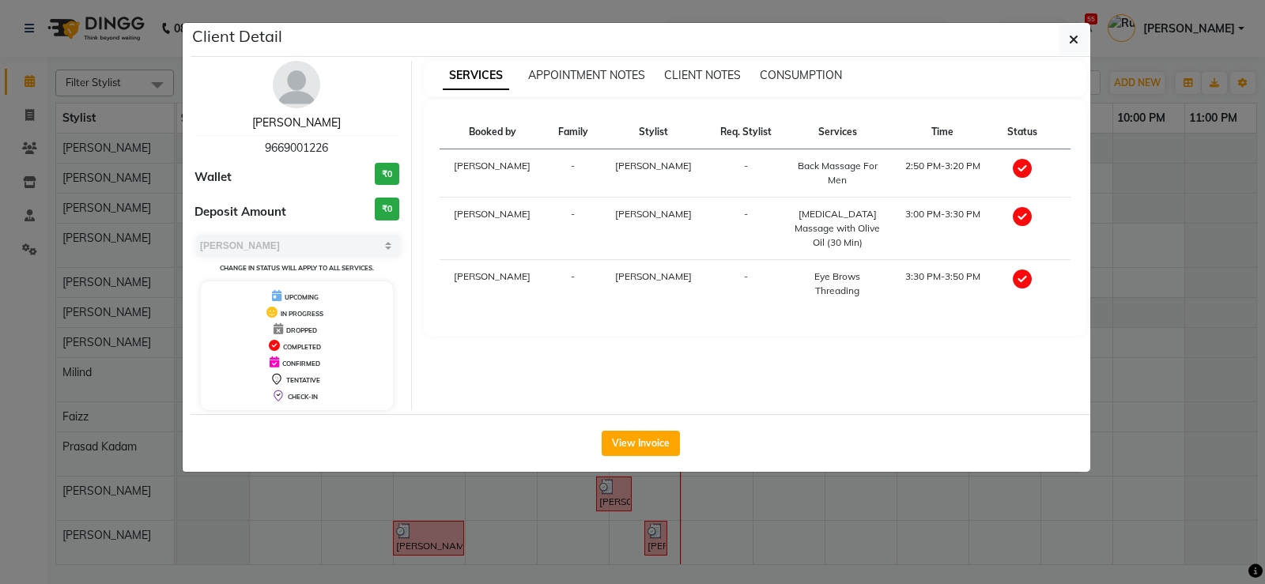
click at [310, 126] on link "[PERSON_NAME]" at bounding box center [296, 122] width 89 height 14
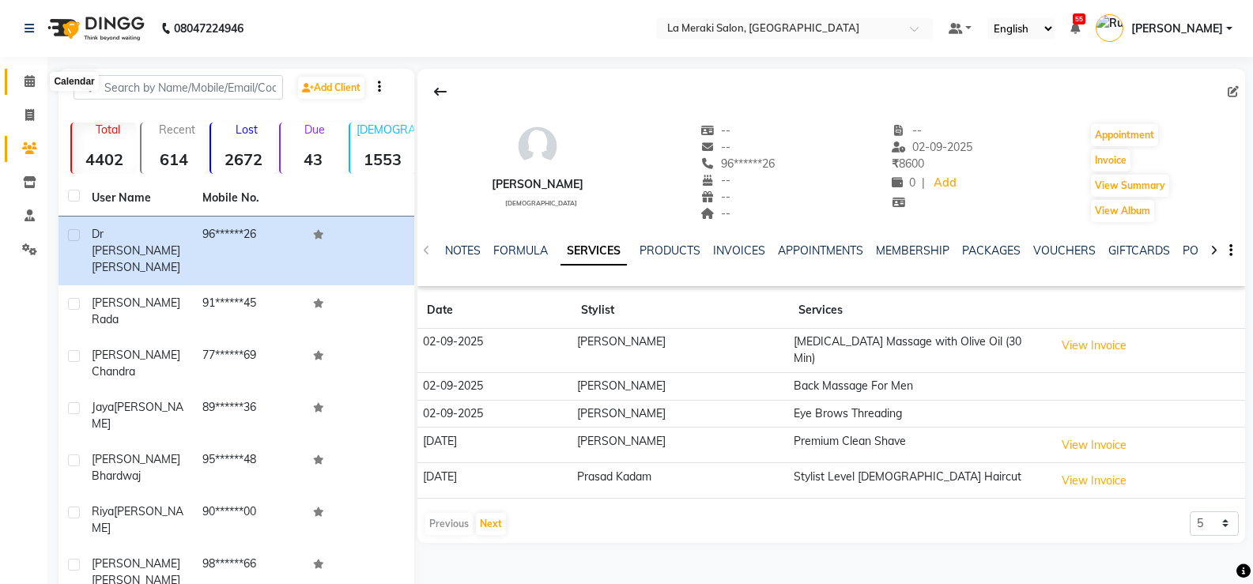
click at [31, 85] on icon at bounding box center [30, 81] width 10 height 12
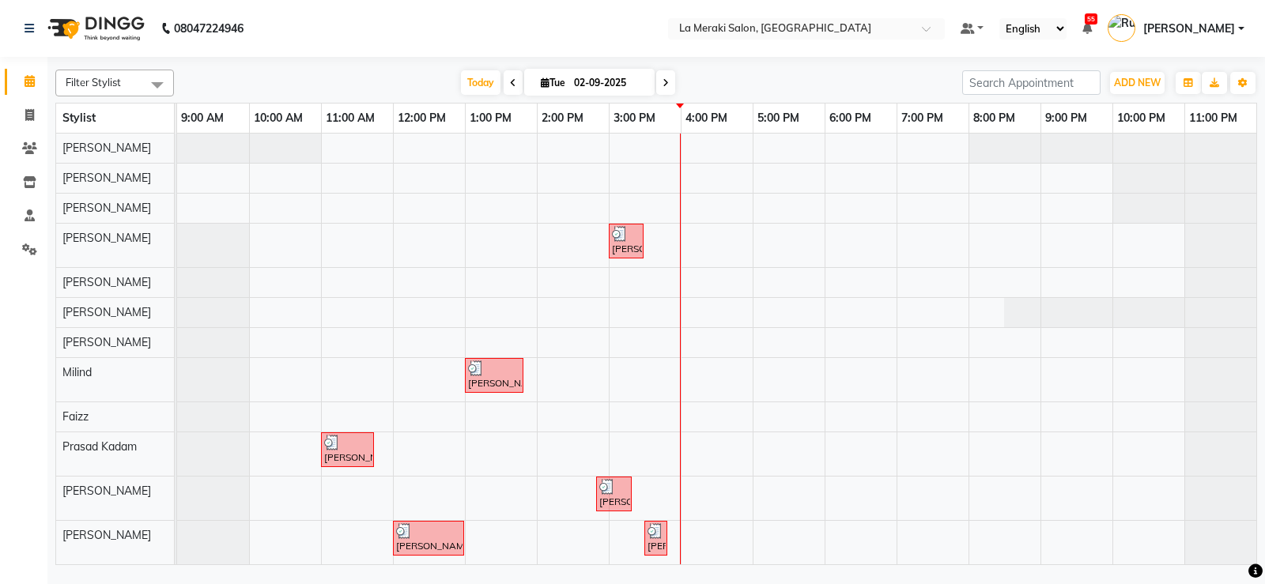
click at [510, 81] on icon at bounding box center [513, 82] width 6 height 9
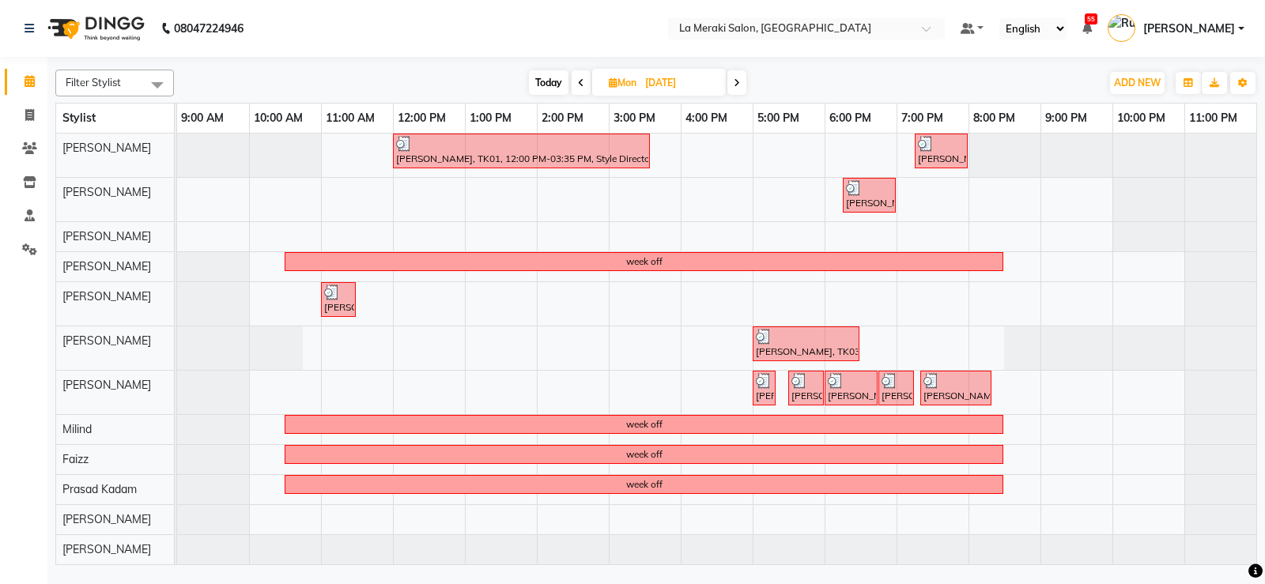
click at [584, 83] on span at bounding box center [581, 82] width 19 height 25
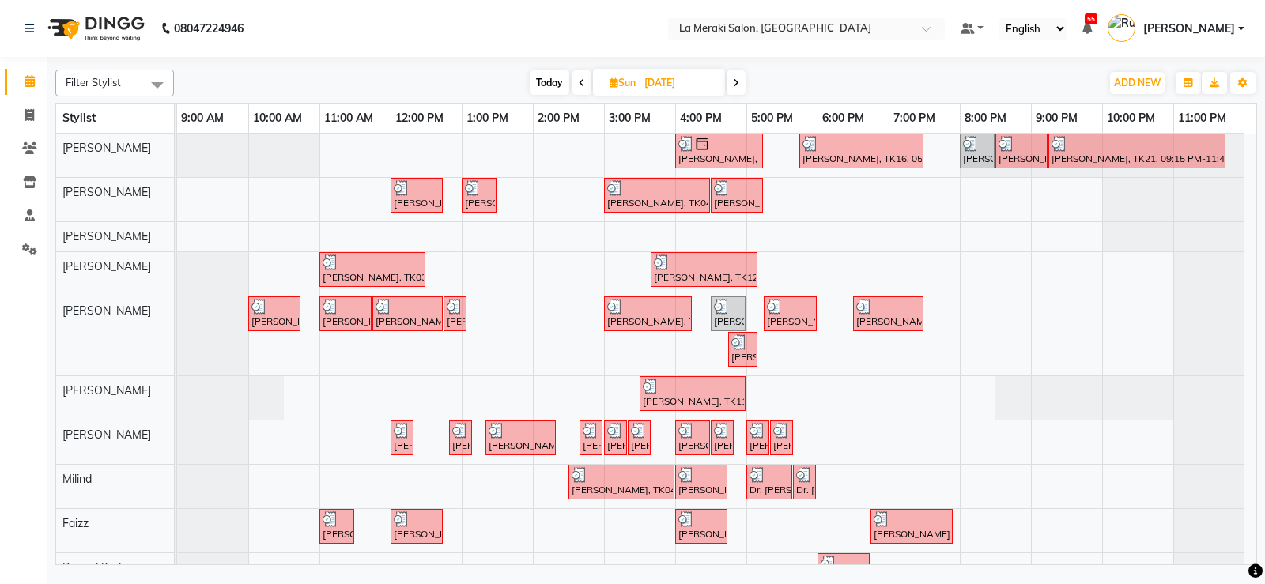
click at [555, 77] on span "Today" at bounding box center [550, 82] width 40 height 25
type input "02-09-2025"
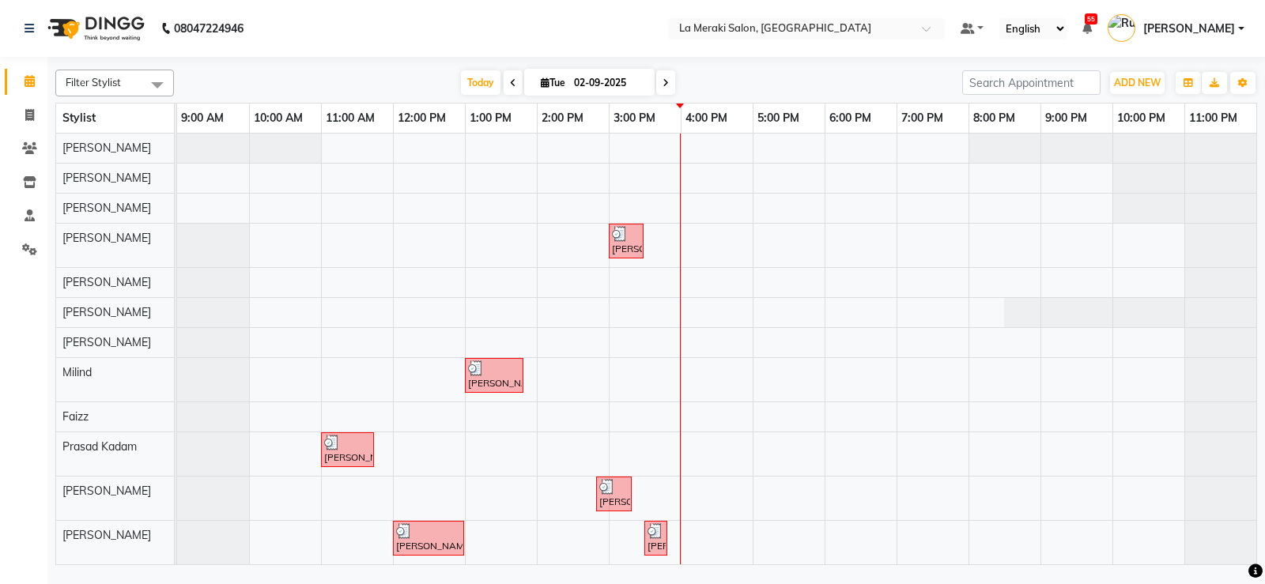
click at [636, 311] on div "[PERSON_NAME], TK03, 03:00 PM-03:30 PM, [MEDICAL_DATA] Massage with Olive Oil (…" at bounding box center [716, 349] width 1079 height 431
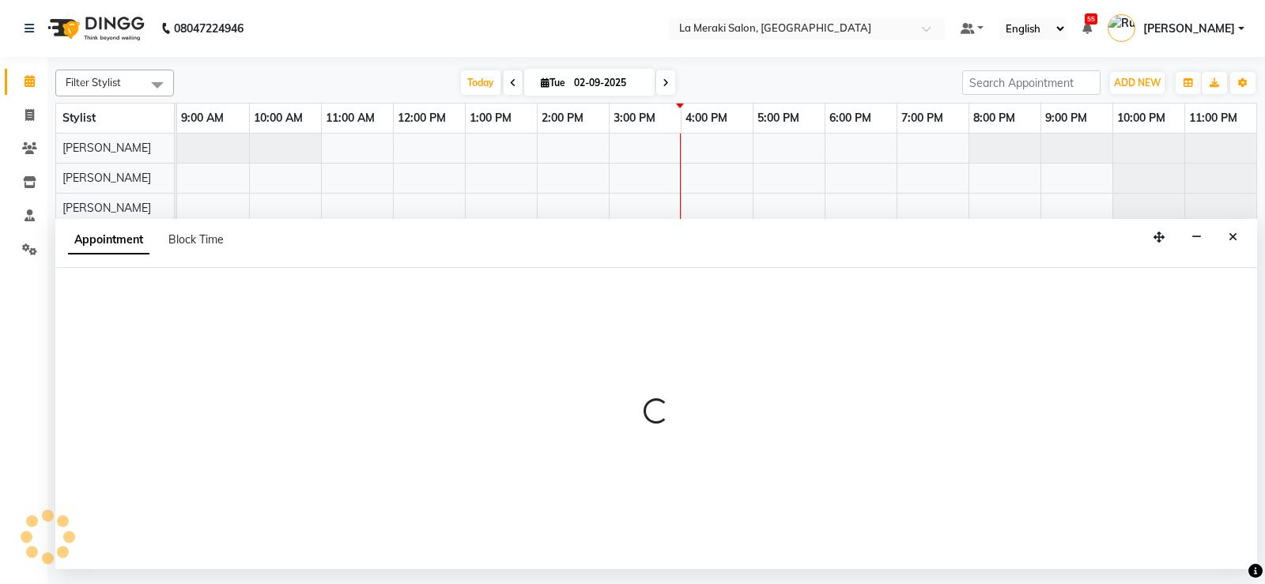
select select "25961"
select select "900"
select select "tentative"
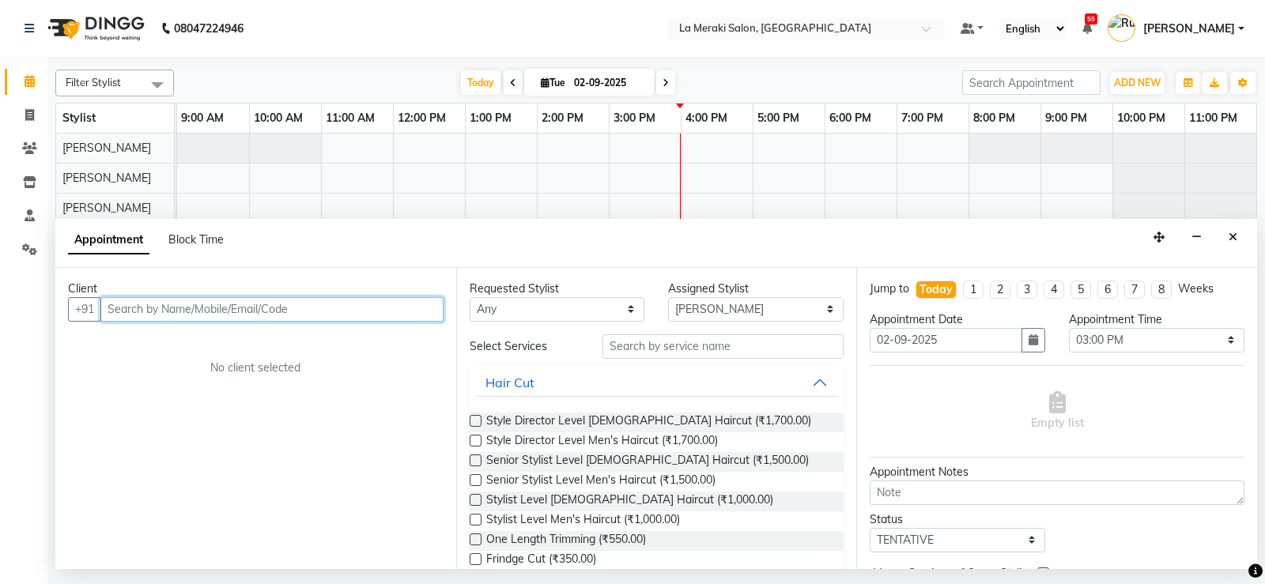
click at [225, 310] on input "text" at bounding box center [271, 309] width 343 height 25
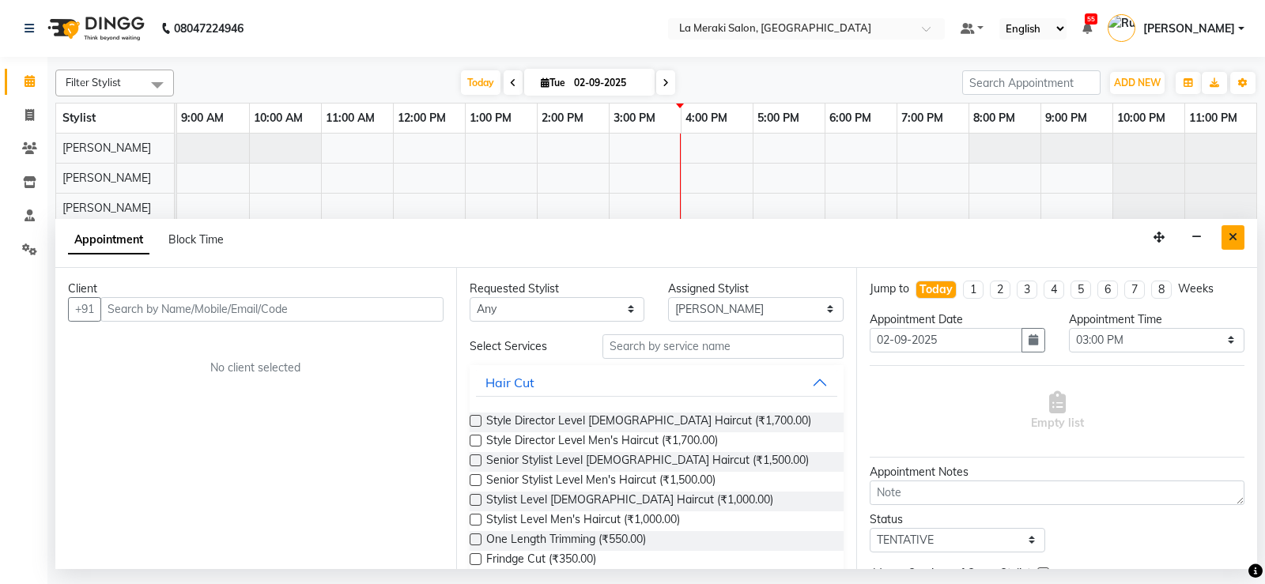
click at [1228, 237] on button "Close" at bounding box center [1233, 237] width 23 height 25
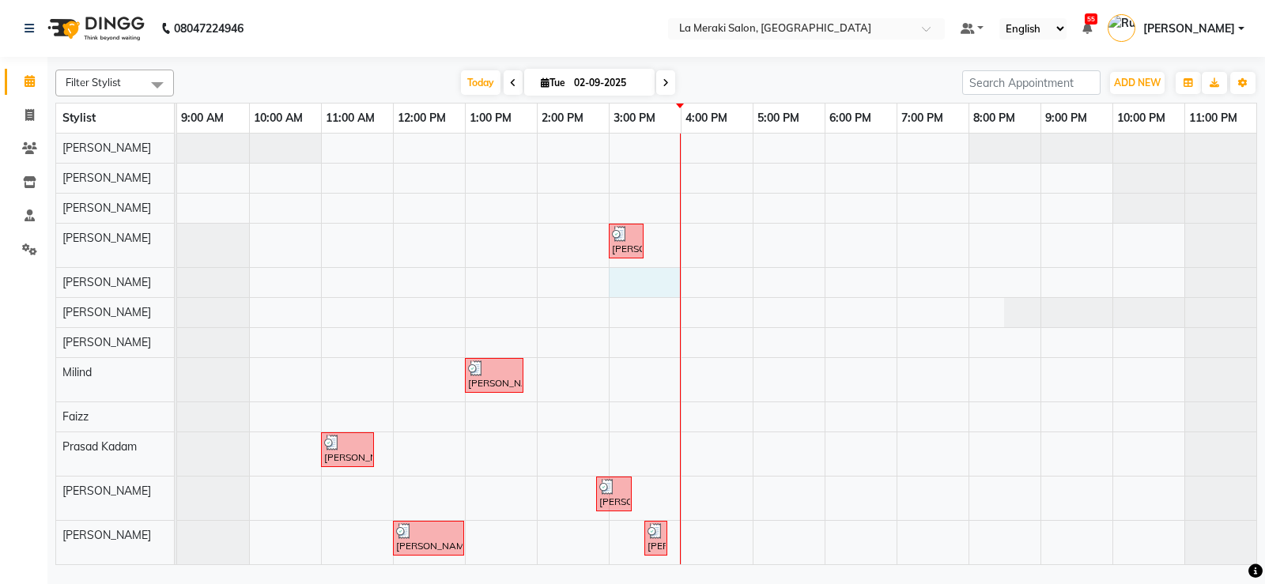
click at [641, 285] on div "[PERSON_NAME], TK03, 03:00 PM-03:30 PM, [MEDICAL_DATA] Massage with Olive Oil (…" at bounding box center [716, 349] width 1079 height 431
select select "24557"
select select "900"
select select "tentative"
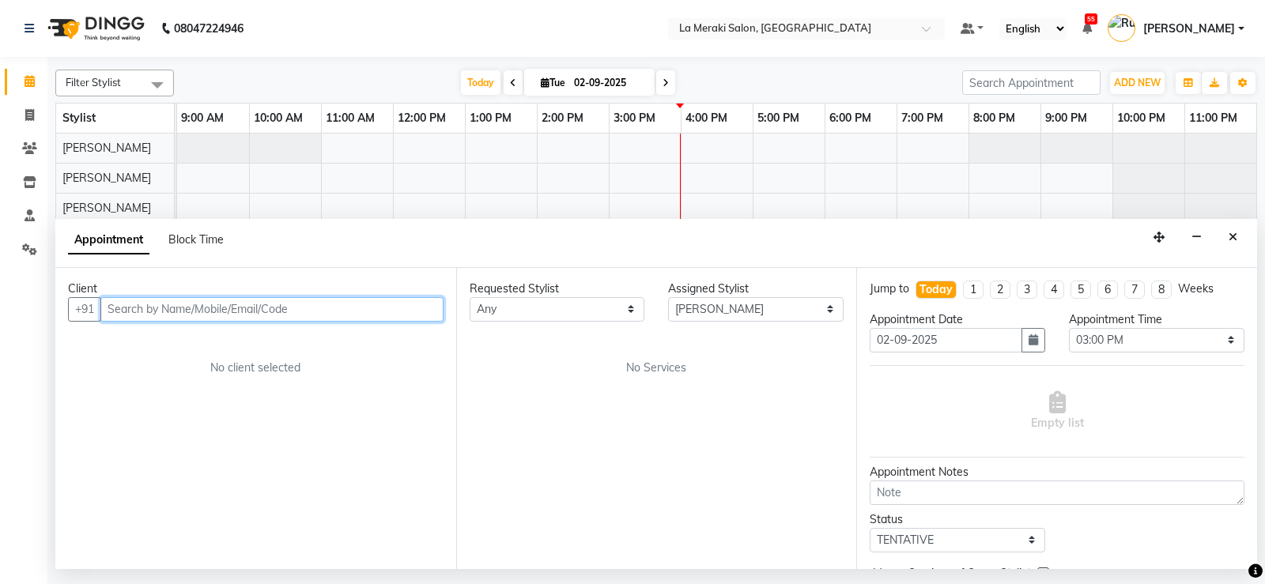
click at [371, 314] on input "text" at bounding box center [271, 309] width 343 height 25
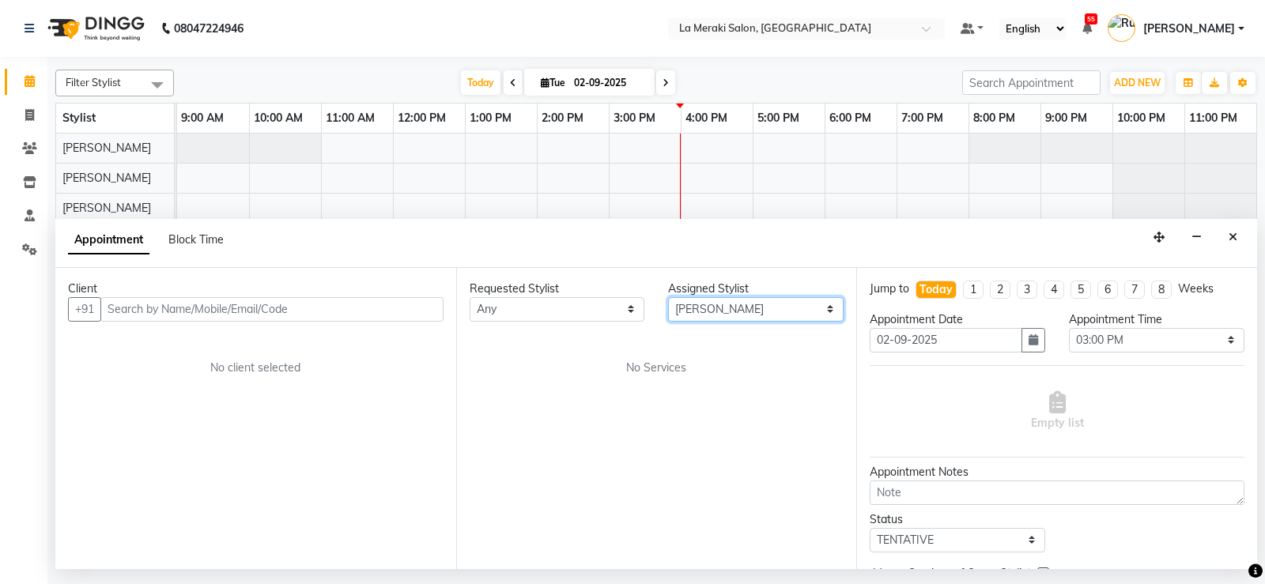
click at [732, 309] on select "Select [PERSON_NAME] Anus [PERSON_NAME] Faizz [PERSON_NAME] [PERSON_NAME] [PERS…" at bounding box center [756, 309] width 176 height 25
select select "25961"
click at [668, 297] on select "Select [PERSON_NAME] Anus [PERSON_NAME] Faizz [PERSON_NAME] [PERSON_NAME] [PERS…" at bounding box center [756, 309] width 176 height 25
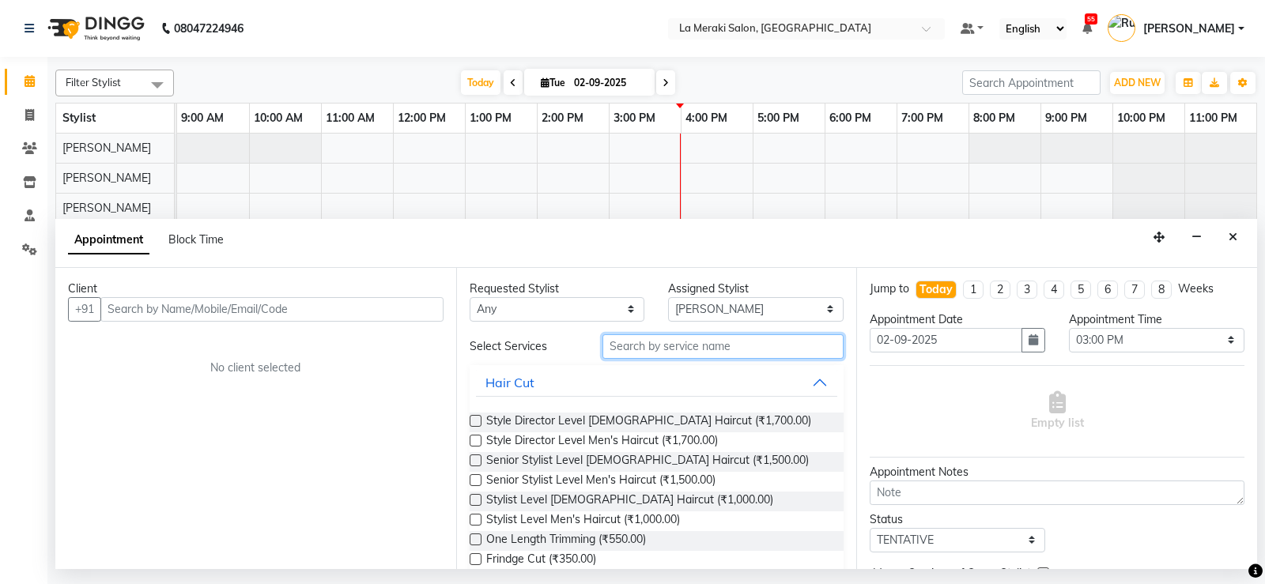
click at [771, 355] on input "text" at bounding box center [723, 346] width 242 height 25
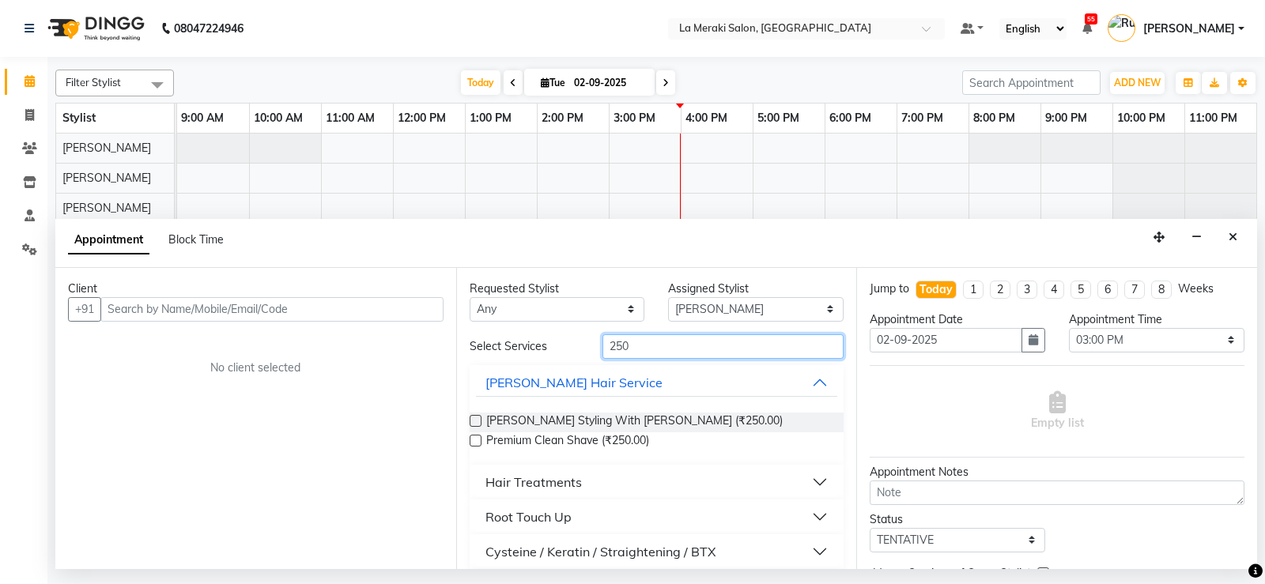
type input "250"
click at [476, 443] on label at bounding box center [476, 441] width 12 height 12
click at [476, 443] on input "checkbox" at bounding box center [475, 442] width 10 height 10
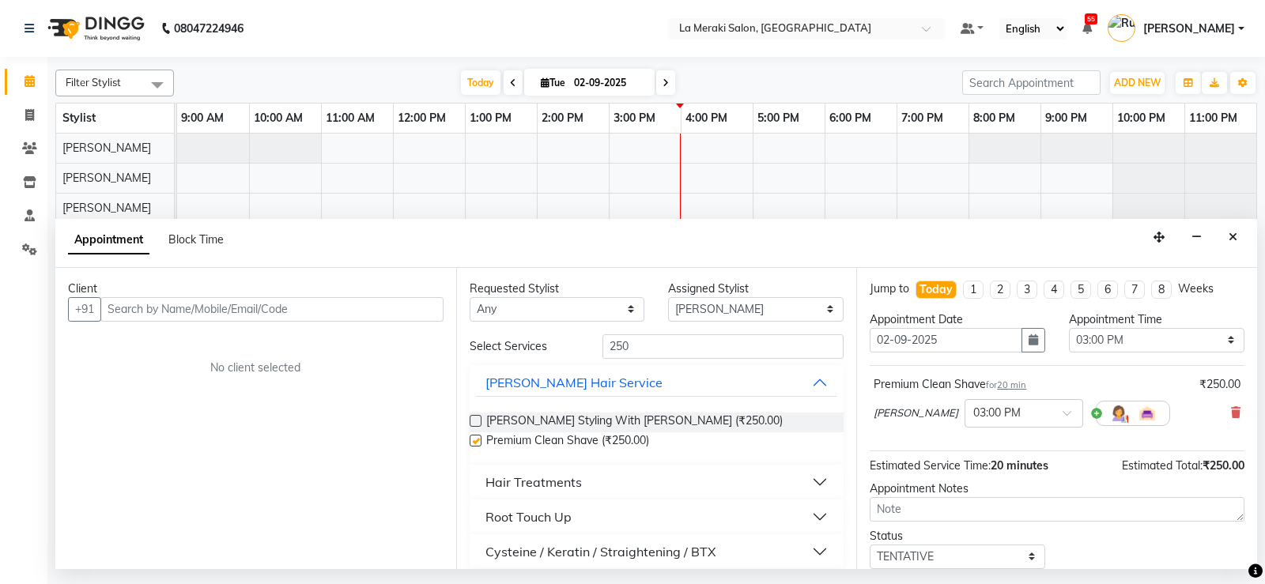
checkbox input "false"
click at [381, 312] on input "text" at bounding box center [271, 309] width 343 height 25
click at [384, 310] on input "text" at bounding box center [271, 309] width 343 height 25
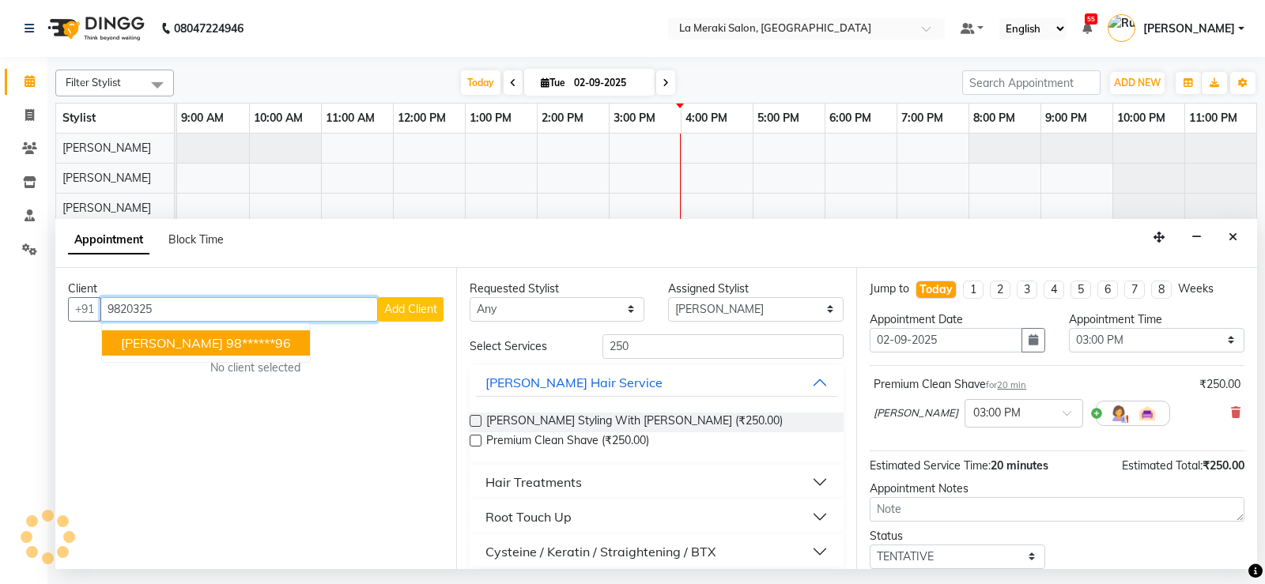
click at [226, 346] on ngb-highlight "98******96" at bounding box center [258, 343] width 65 height 16
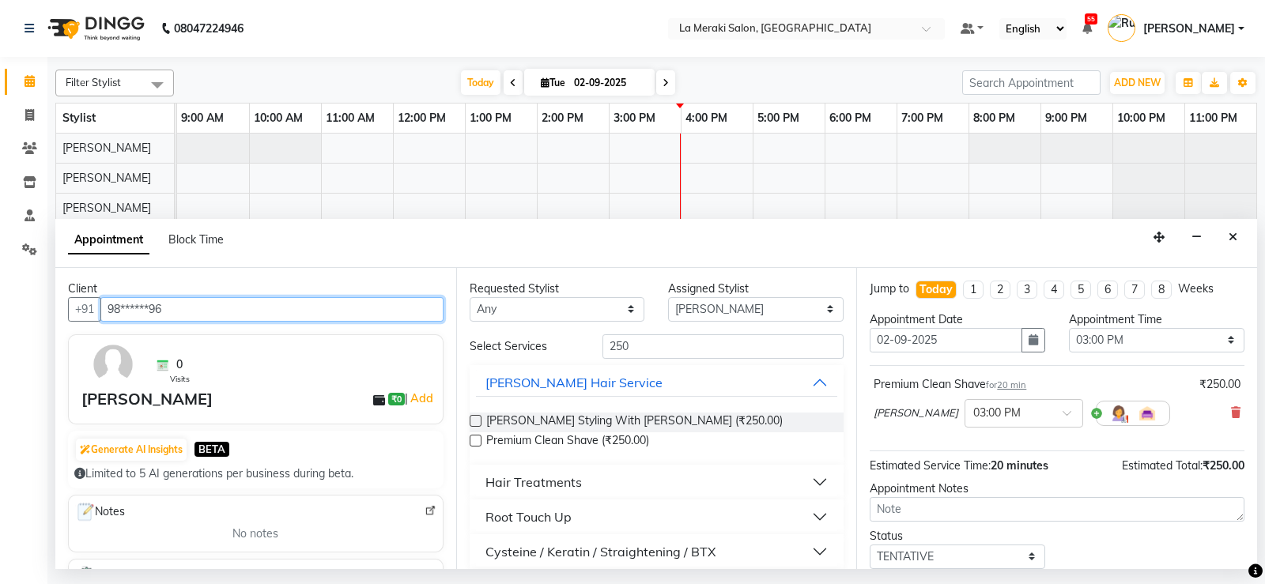
type input "98******96"
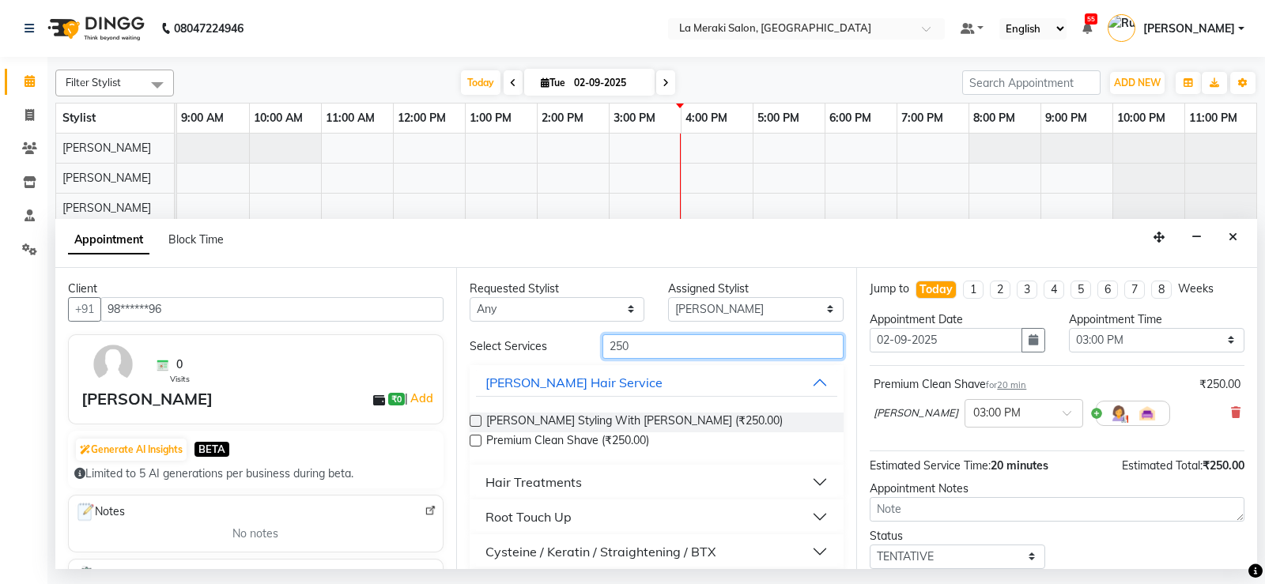
click at [690, 347] on input "250" at bounding box center [723, 346] width 242 height 25
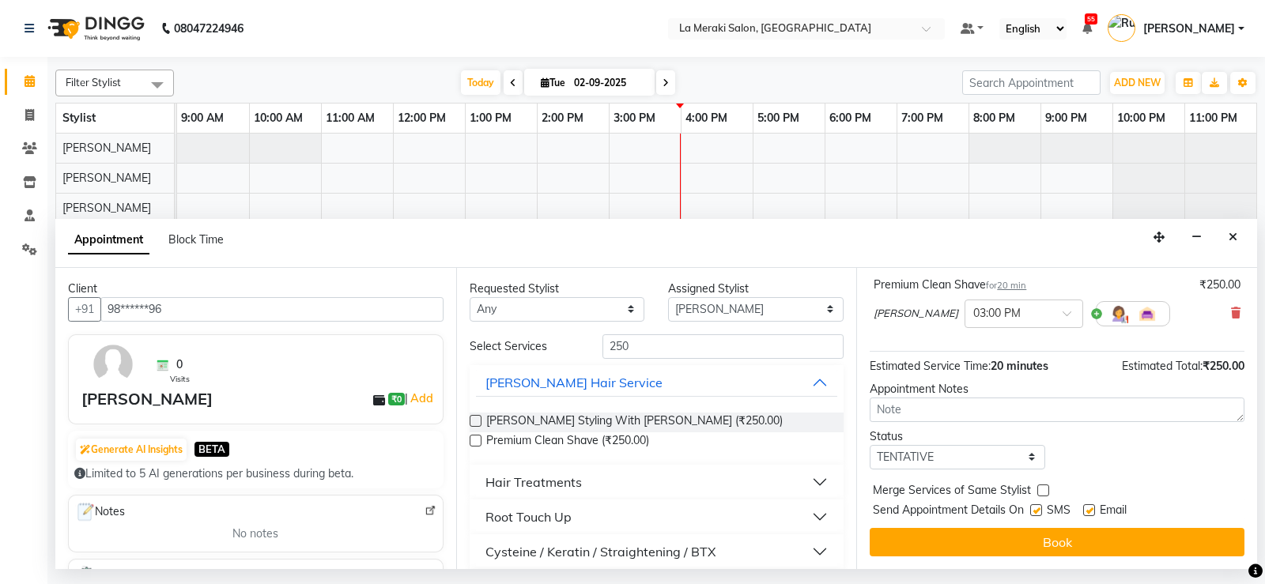
click at [1036, 514] on label at bounding box center [1036, 510] width 12 height 12
click at [1036, 514] on input "checkbox" at bounding box center [1035, 512] width 10 height 10
checkbox input "false"
click at [1095, 508] on label at bounding box center [1089, 510] width 12 height 12
click at [1094, 508] on input "checkbox" at bounding box center [1088, 512] width 10 height 10
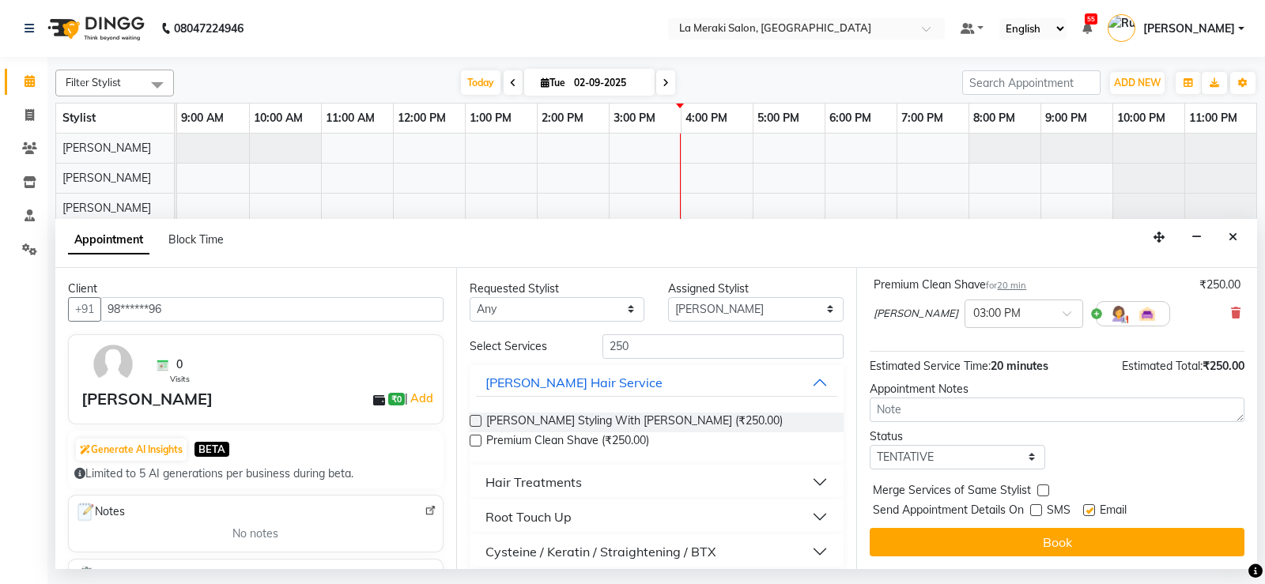
checkbox input "false"
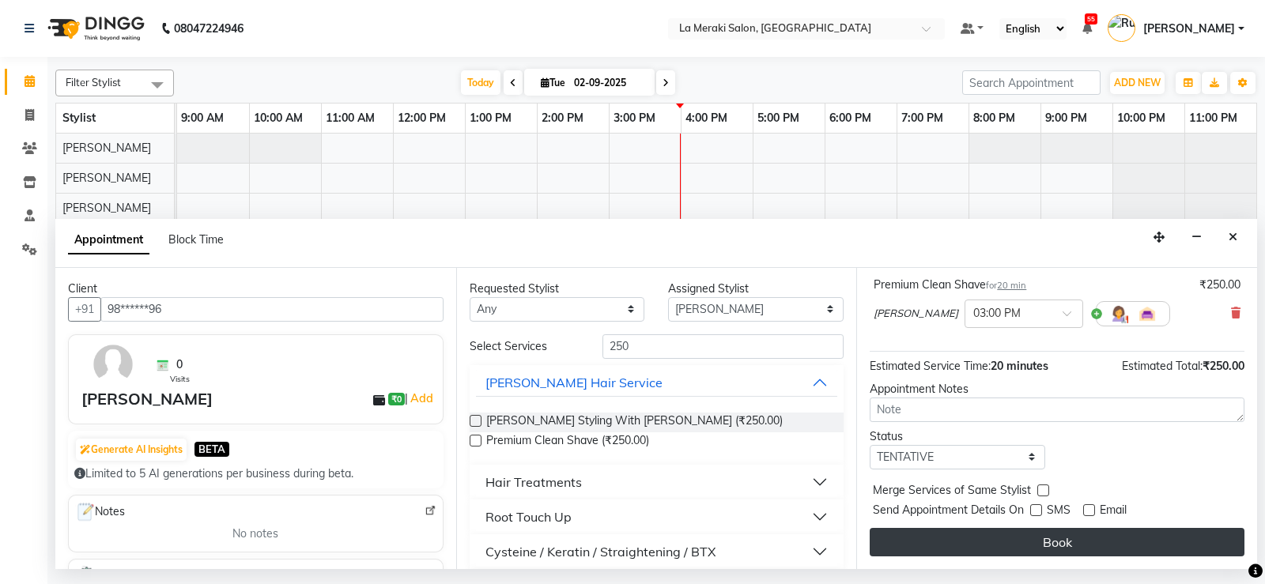
click at [1071, 531] on button "Book" at bounding box center [1057, 542] width 375 height 28
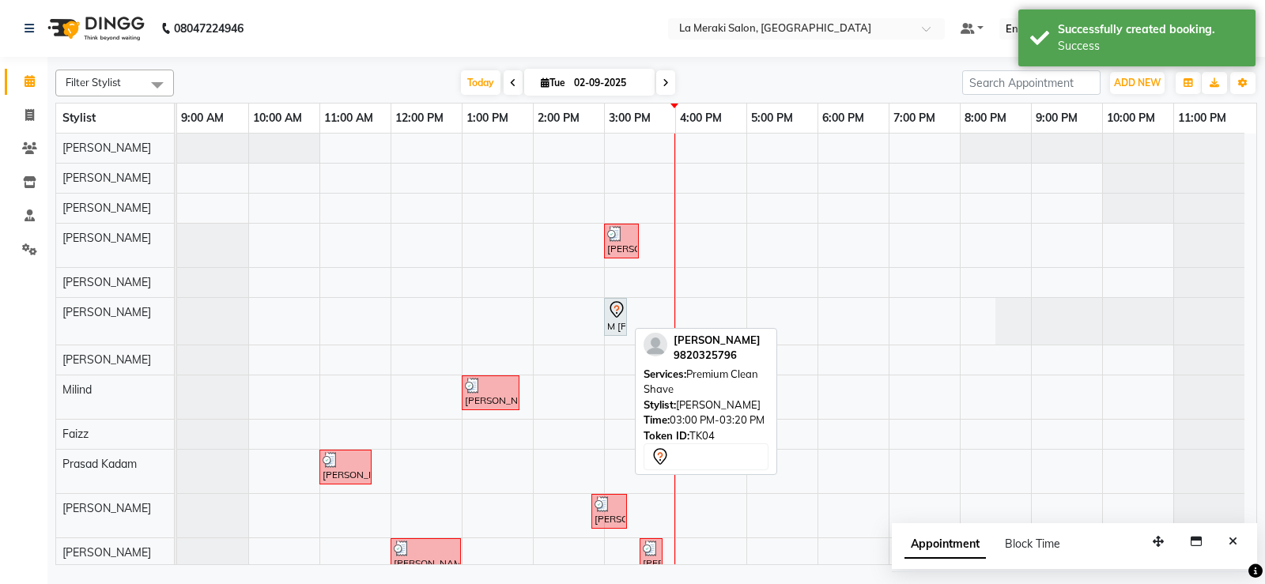
click at [614, 319] on div "M [PERSON_NAME], TK04, 03:00 PM-03:20 PM, Premium Clean Shave" at bounding box center [616, 316] width 20 height 33
select select "7"
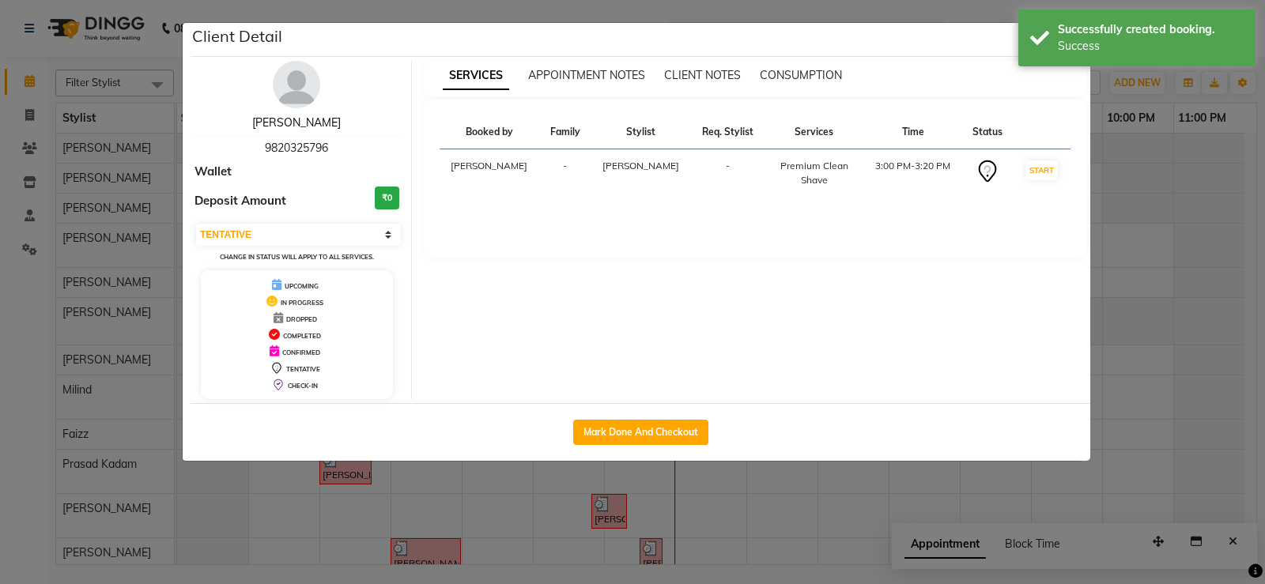
click at [304, 119] on link "[PERSON_NAME]" at bounding box center [296, 122] width 89 height 14
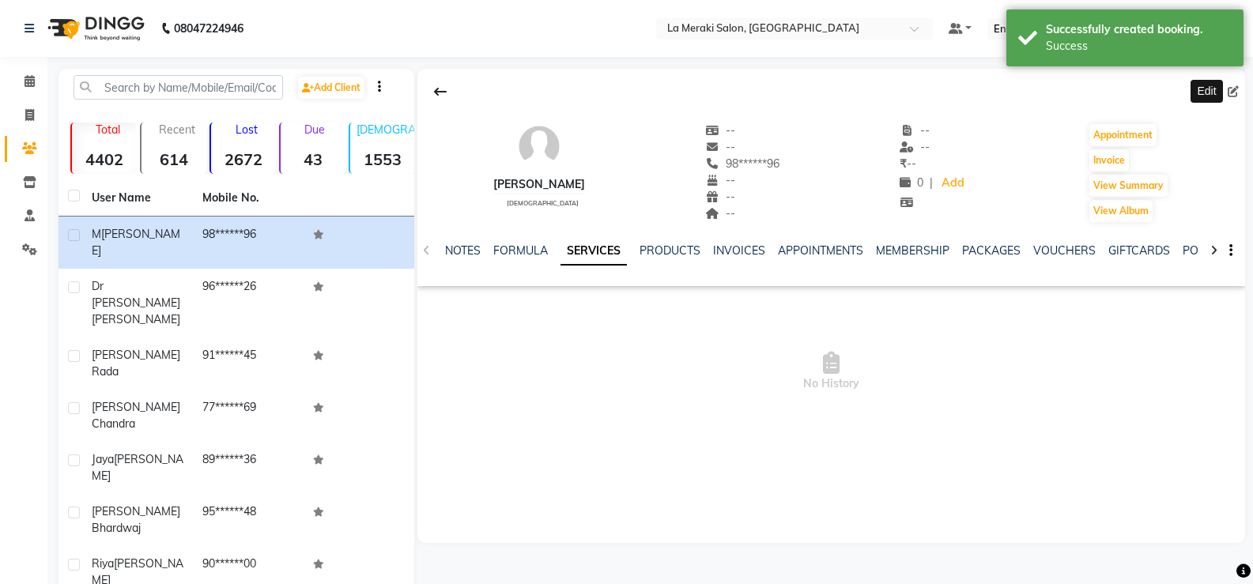
click at [1238, 93] on icon at bounding box center [1233, 91] width 11 height 11
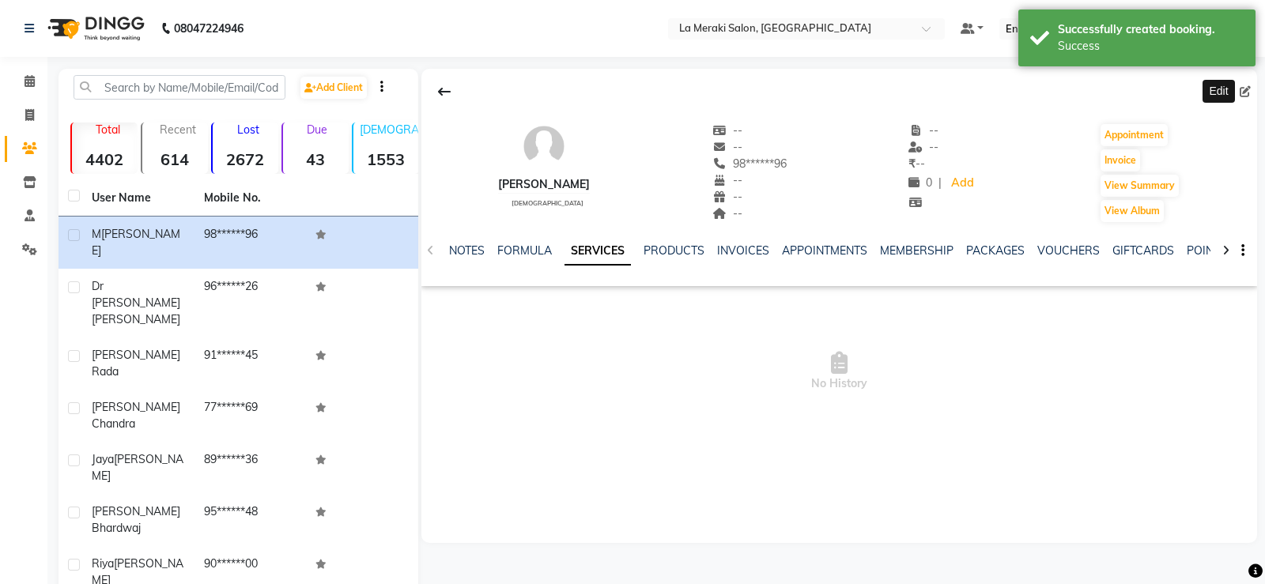
select select "[DEMOGRAPHIC_DATA]"
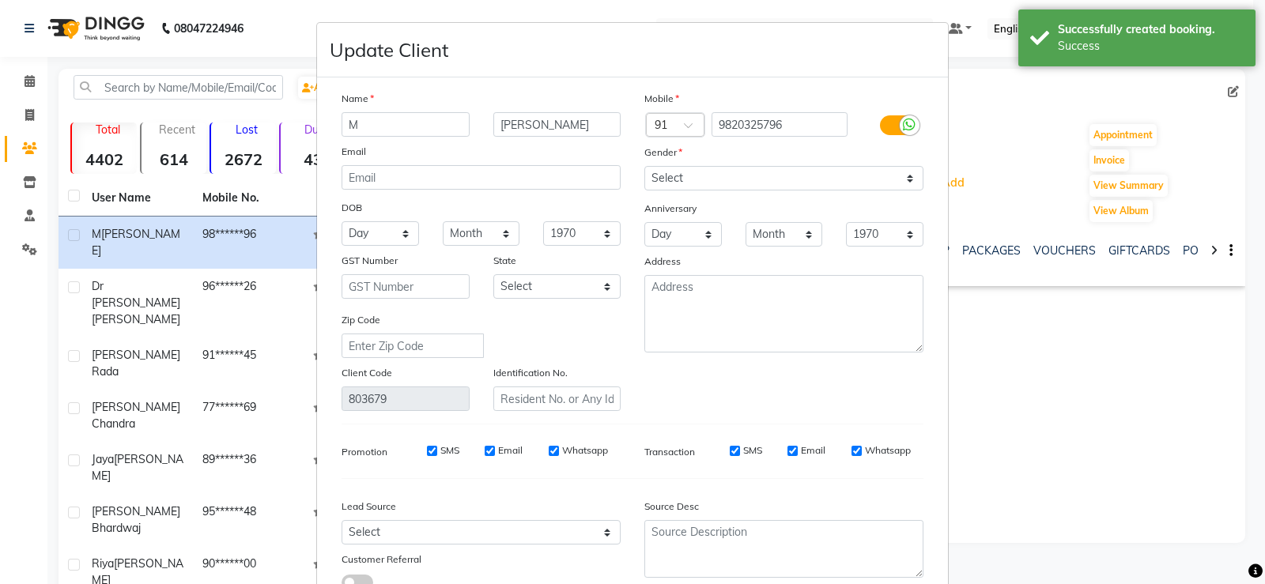
click at [396, 123] on input "M" at bounding box center [406, 124] width 128 height 25
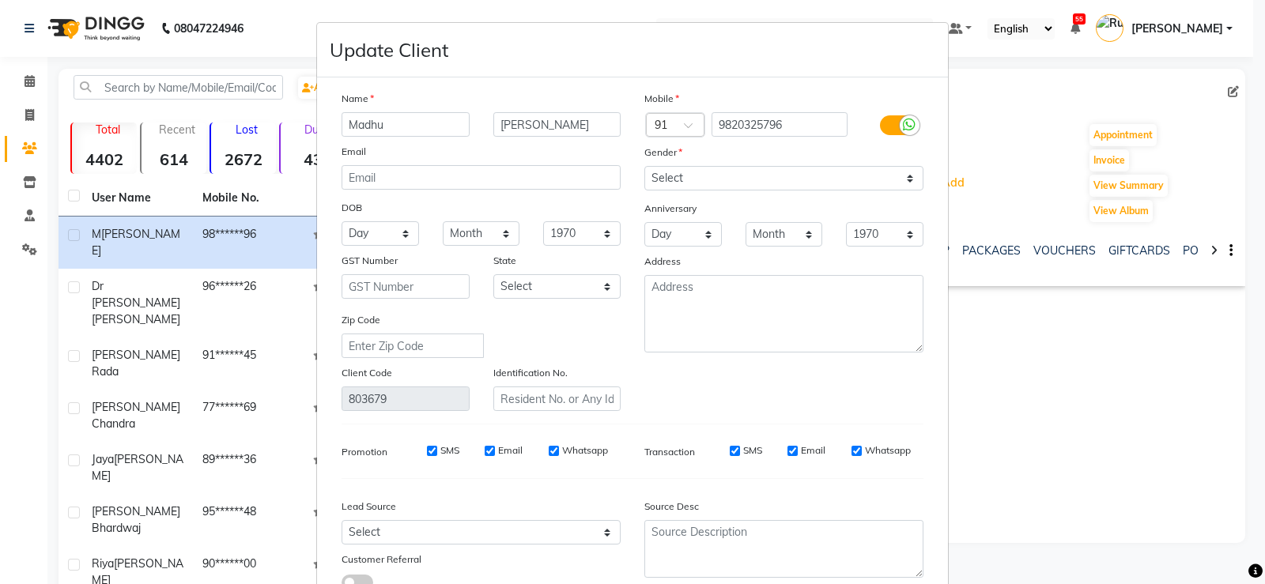
type input "Madhu"
drag, startPoint x: 904, startPoint y: 125, endPoint x: 803, endPoint y: 181, distance: 115.7
click at [903, 125] on icon at bounding box center [909, 125] width 13 height 14
click at [0, 0] on input "checkbox" at bounding box center [0, 0] width 0 height 0
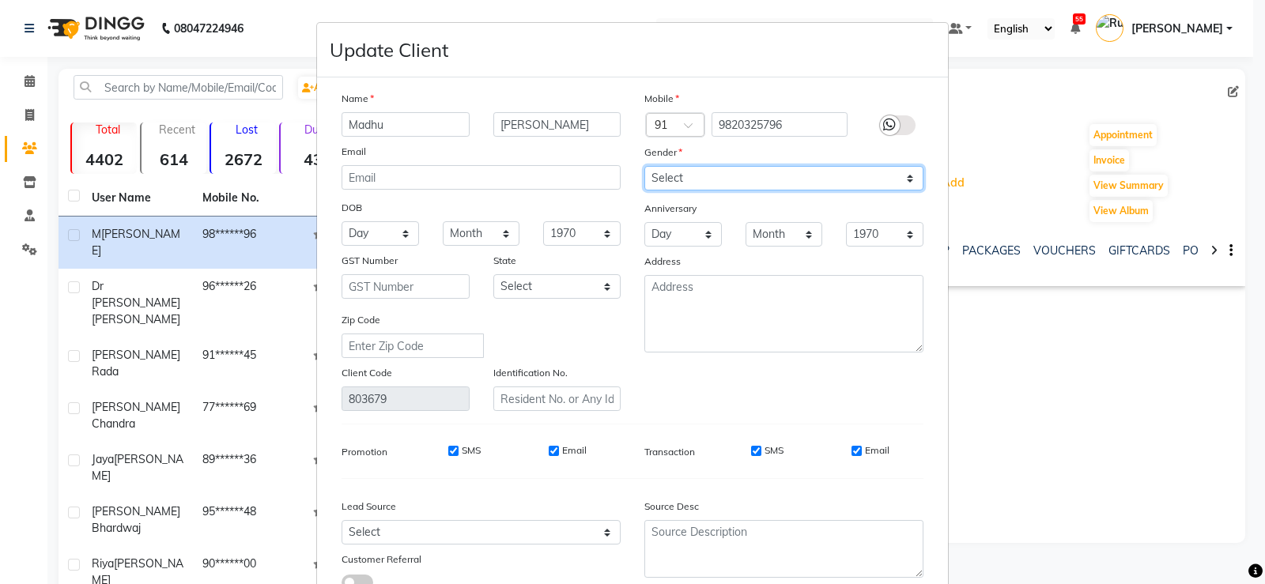
click at [802, 181] on select "Select [DEMOGRAPHIC_DATA] [DEMOGRAPHIC_DATA] Other Prefer Not To Say" at bounding box center [783, 178] width 279 height 25
drag, startPoint x: 751, startPoint y: 448, endPoint x: 804, endPoint y: 455, distance: 53.5
click at [751, 448] on input "SMS" at bounding box center [756, 451] width 10 height 10
checkbox input "false"
click at [852, 449] on input "Email" at bounding box center [857, 451] width 10 height 10
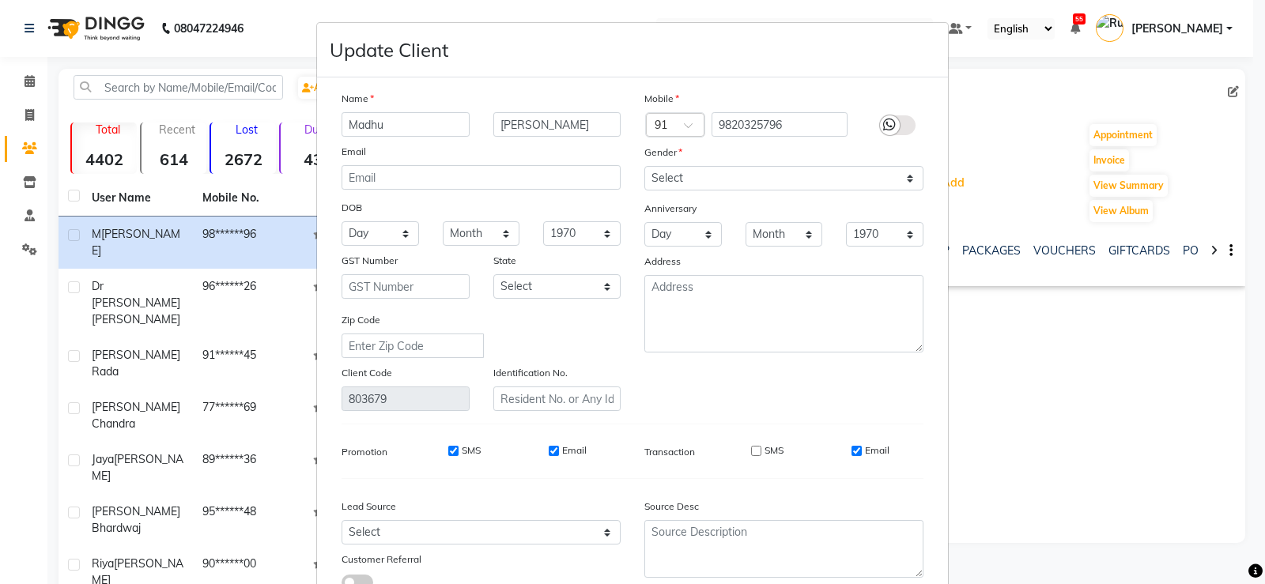
checkbox input "false"
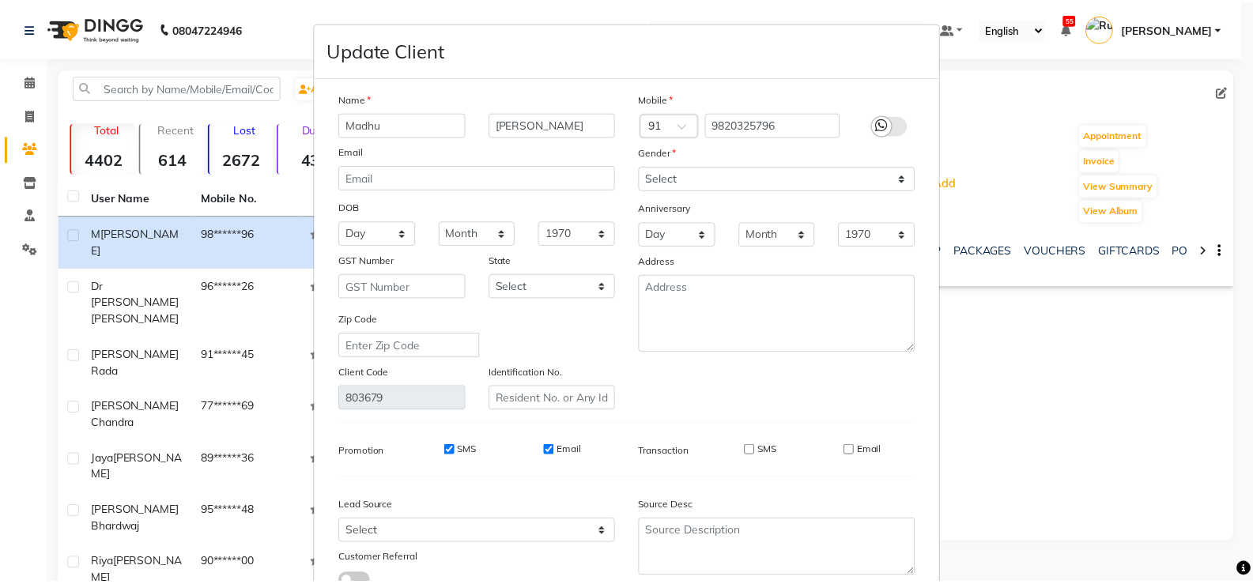
scroll to position [117, 0]
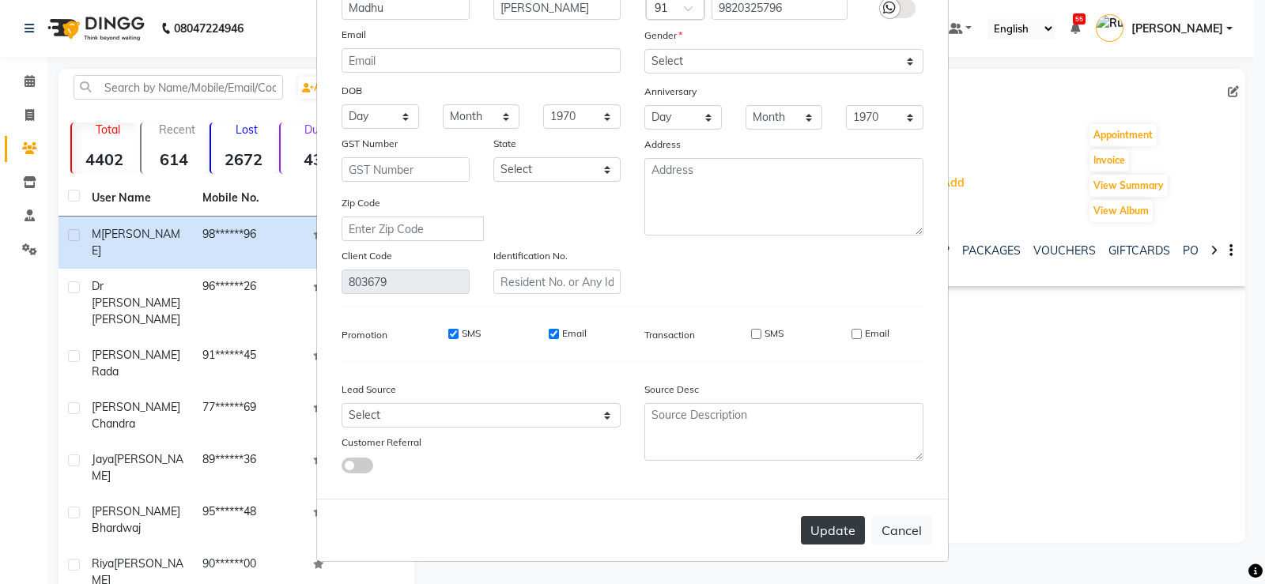
click at [829, 528] on button "Update" at bounding box center [833, 530] width 64 height 28
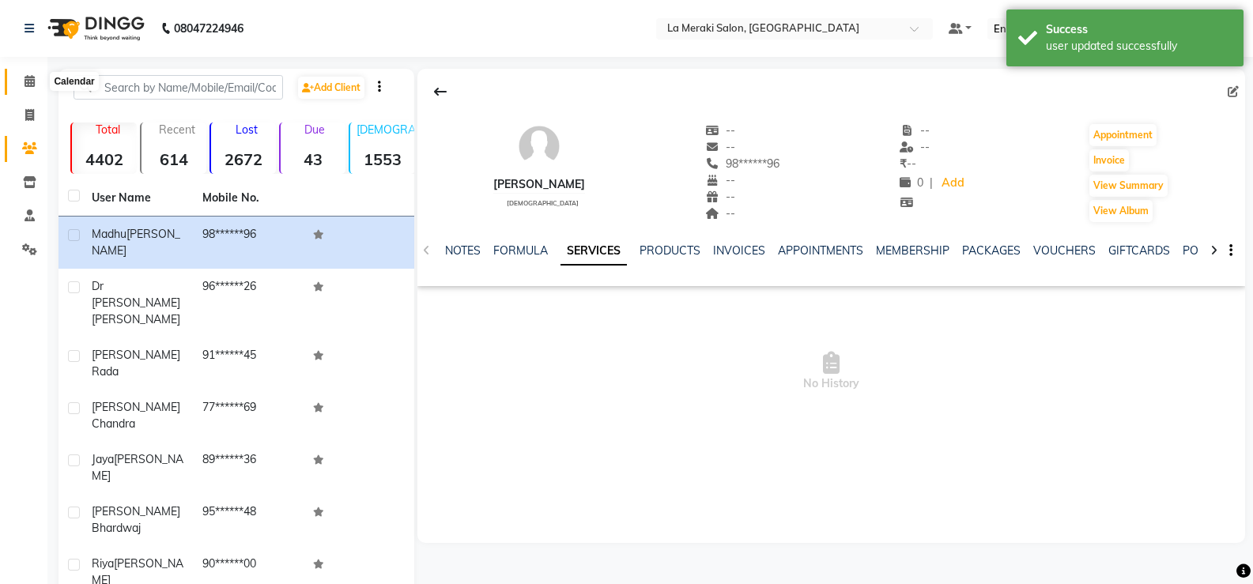
click at [20, 85] on span at bounding box center [30, 82] width 28 height 18
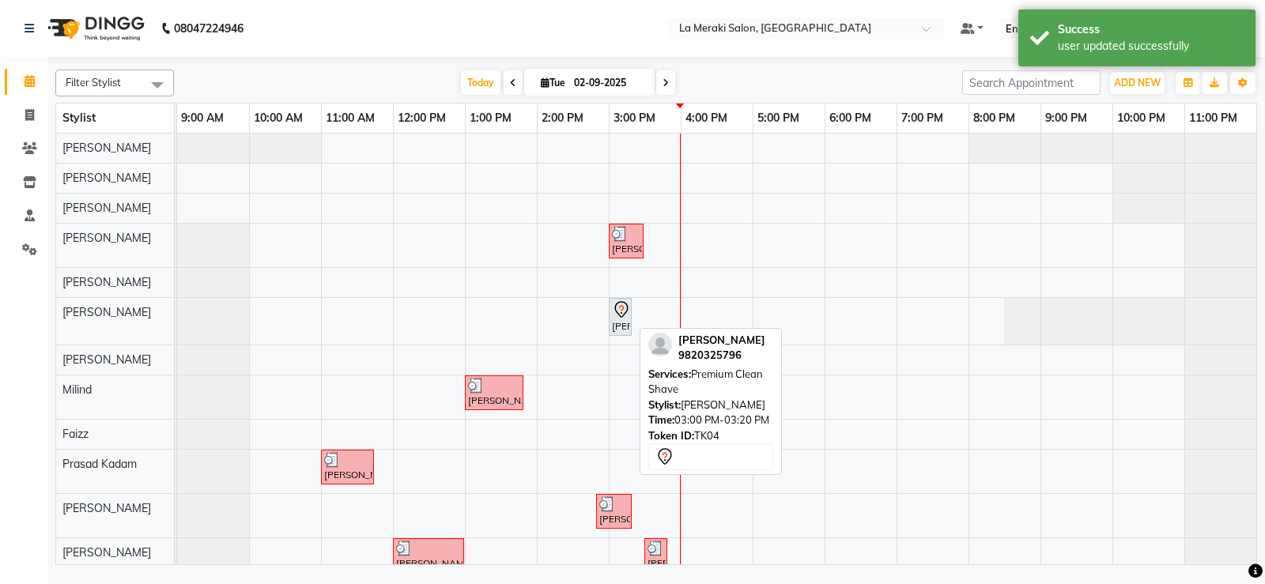
click at [617, 324] on div "[PERSON_NAME], TK04, 03:00 PM-03:20 PM, Premium Clean Shave" at bounding box center [620, 316] width 20 height 33
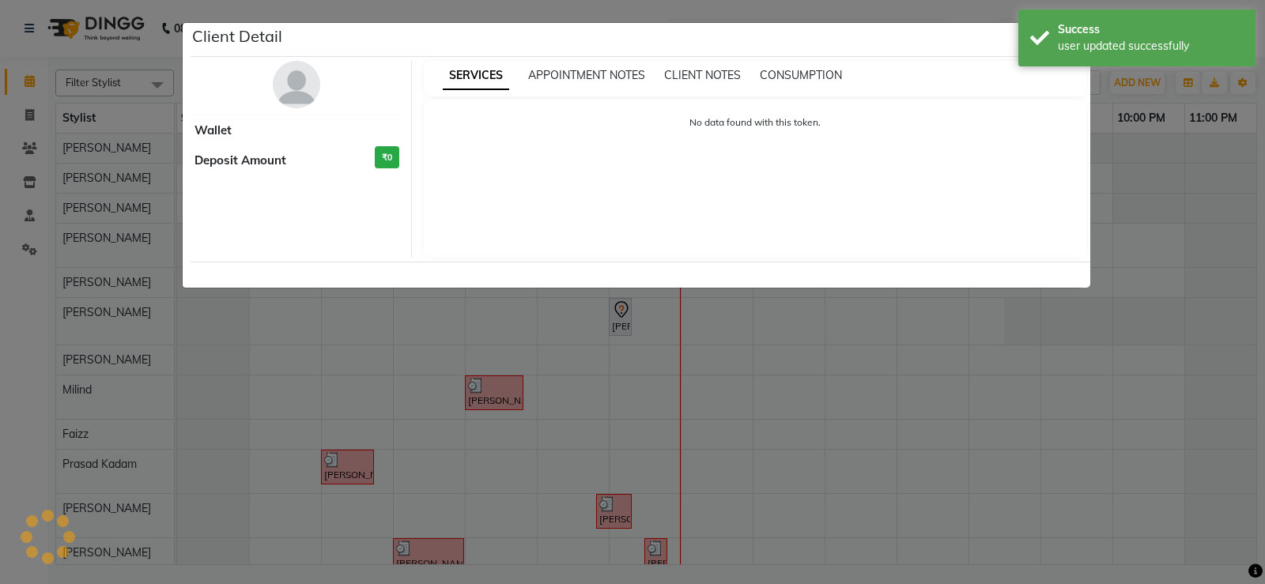
select select "7"
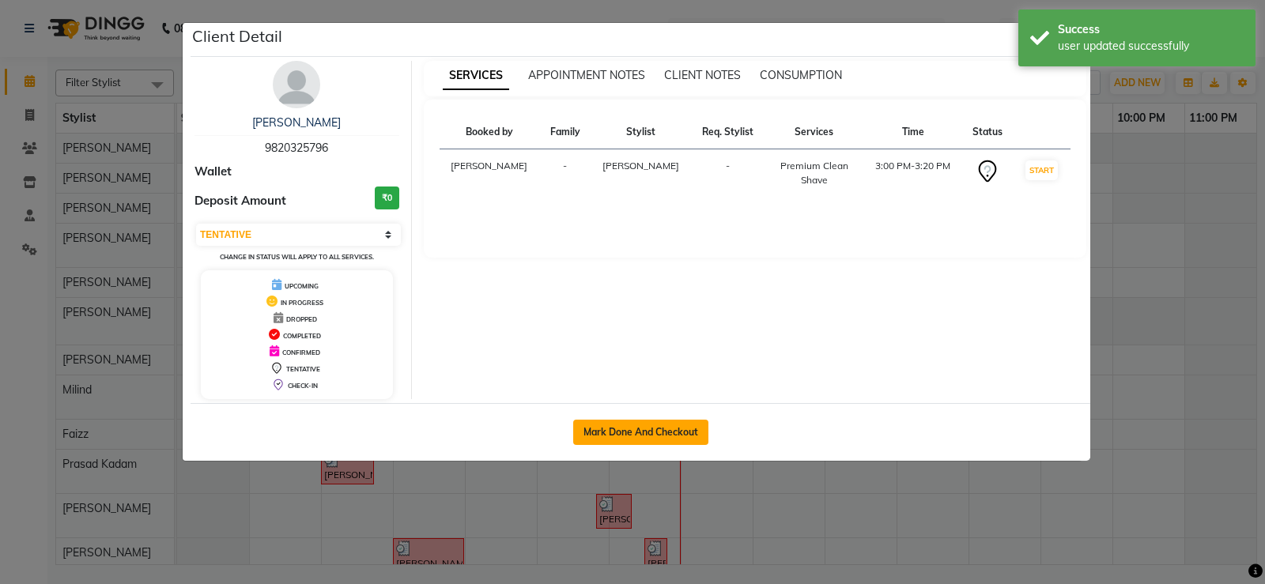
click at [621, 426] on button "Mark Done And Checkout" at bounding box center [640, 432] width 135 height 25
select select "438"
select select "service"
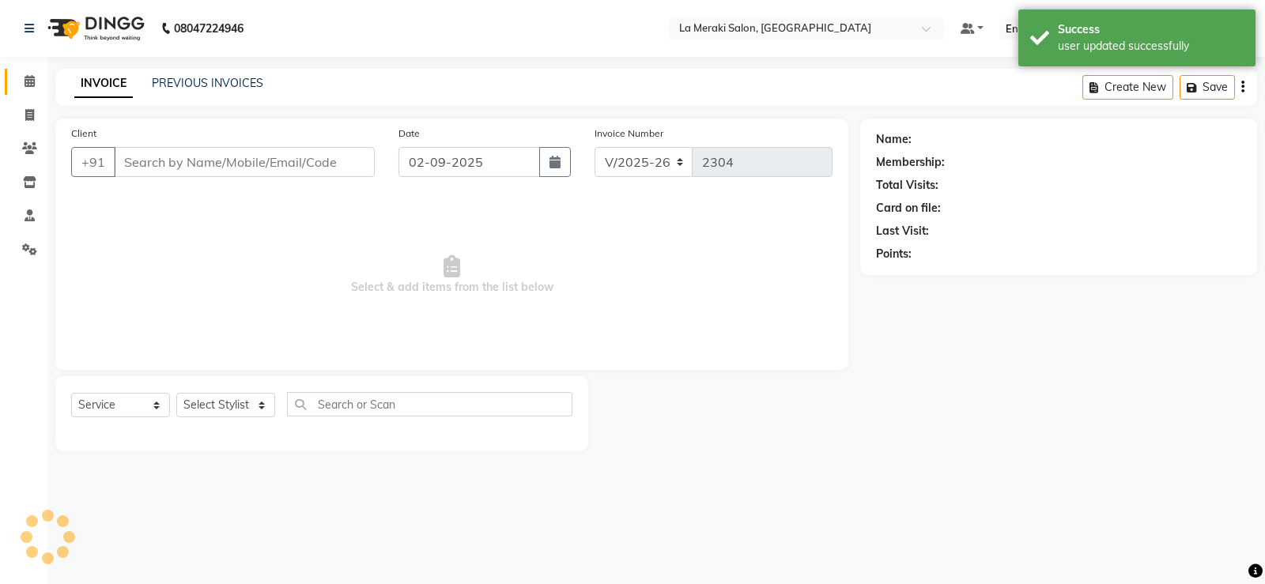
type input "98******96"
select select "25961"
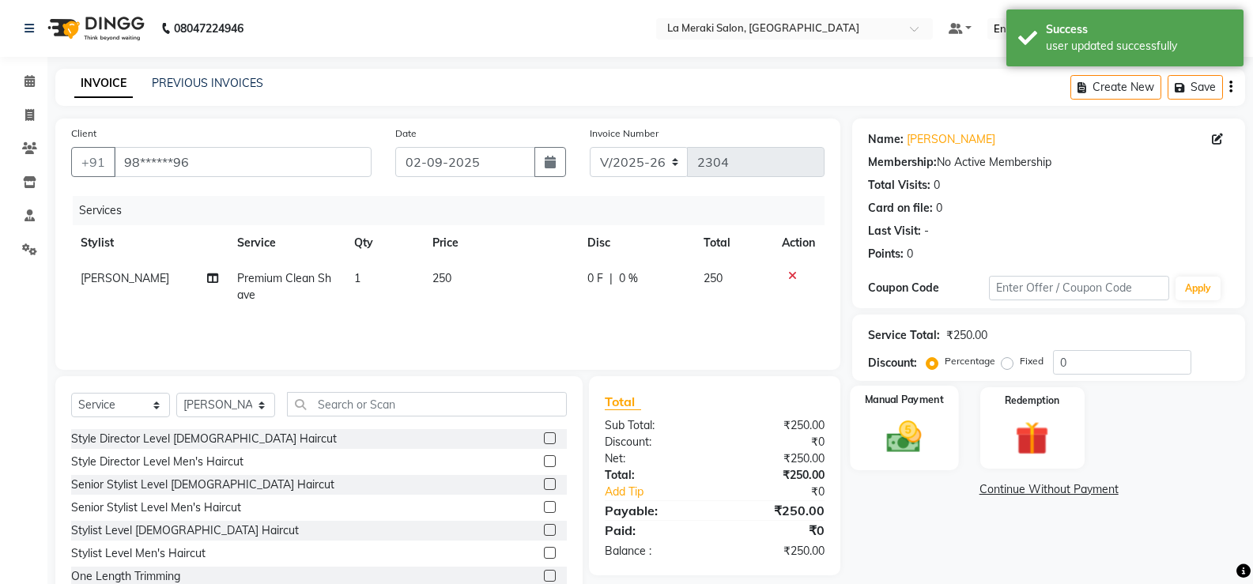
click at [913, 427] on img at bounding box center [904, 437] width 56 height 40
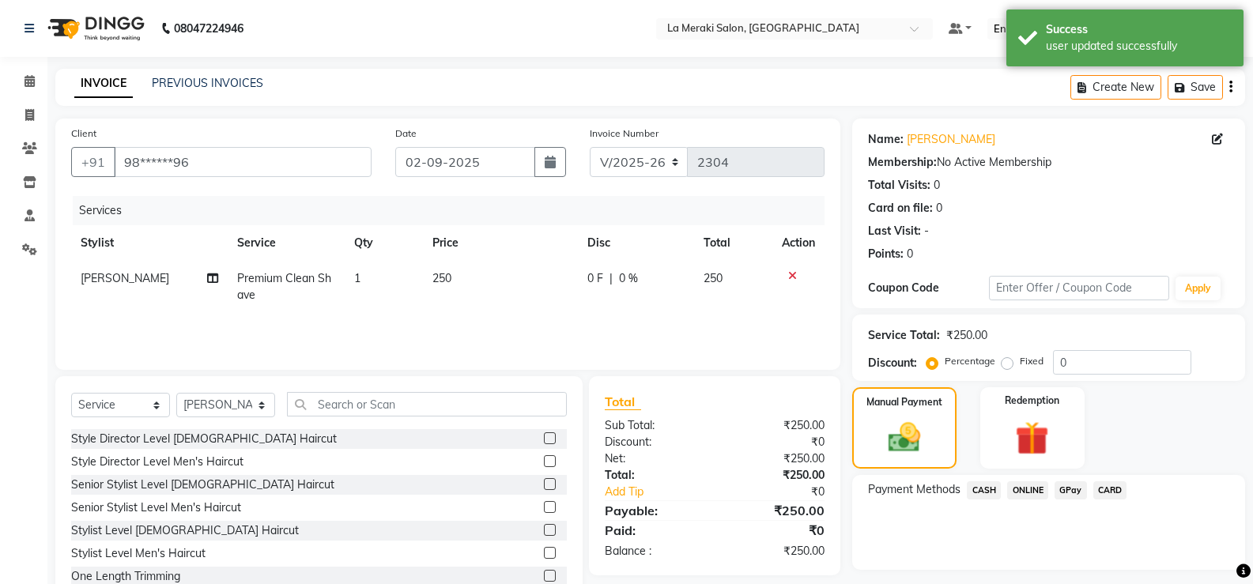
click at [979, 488] on span "CASH" at bounding box center [984, 491] width 34 height 18
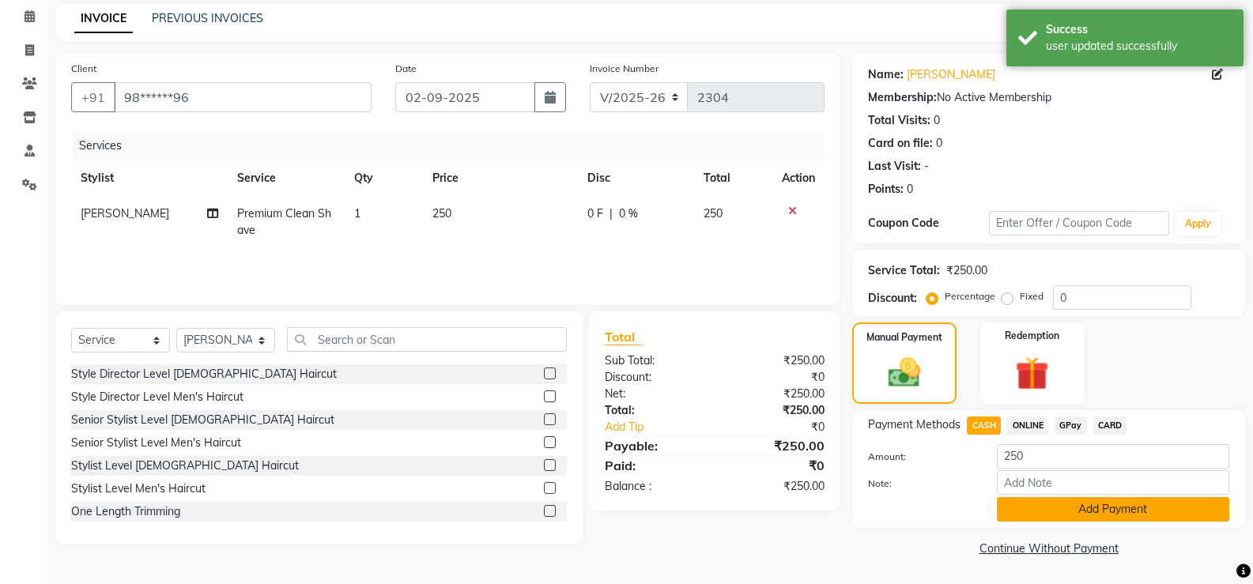
click at [1021, 512] on button "Add Payment" at bounding box center [1113, 509] width 232 height 25
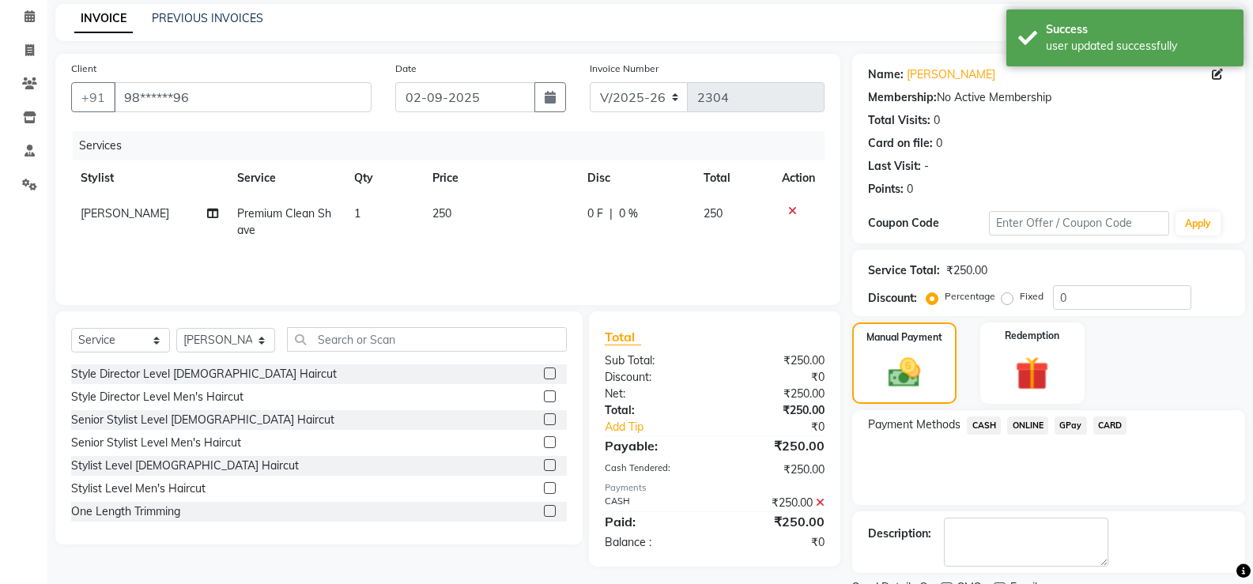
scroll to position [131, 0]
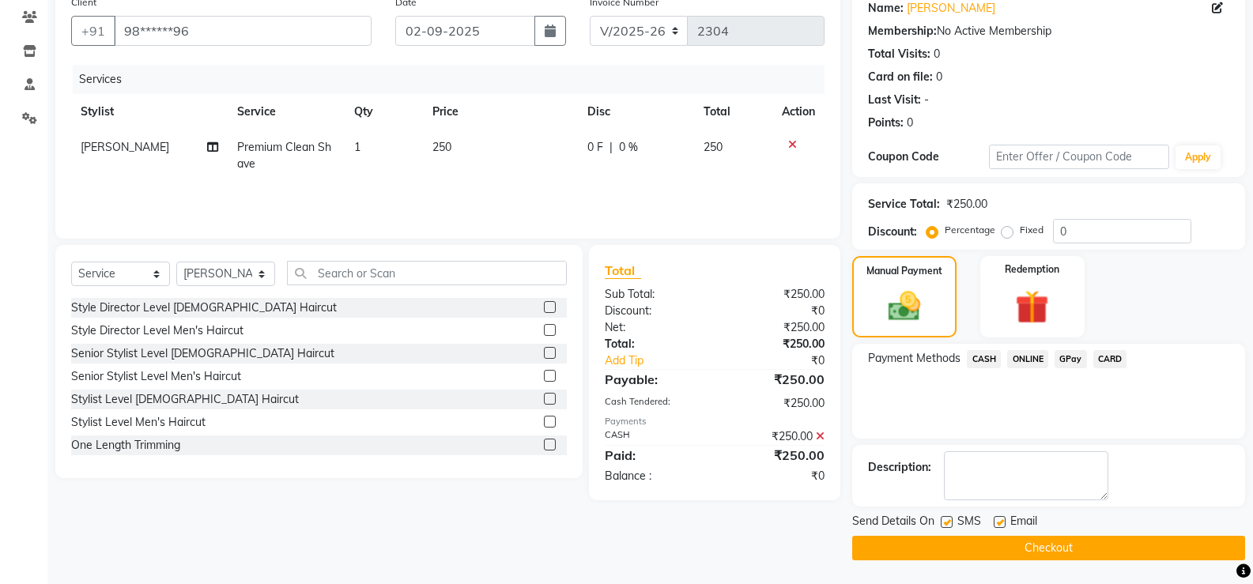
click at [949, 521] on label at bounding box center [947, 522] width 12 height 12
click at [949, 521] on input "checkbox" at bounding box center [946, 523] width 10 height 10
checkbox input "false"
click at [998, 521] on label at bounding box center [1000, 522] width 12 height 12
click at [998, 521] on input "checkbox" at bounding box center [999, 523] width 10 height 10
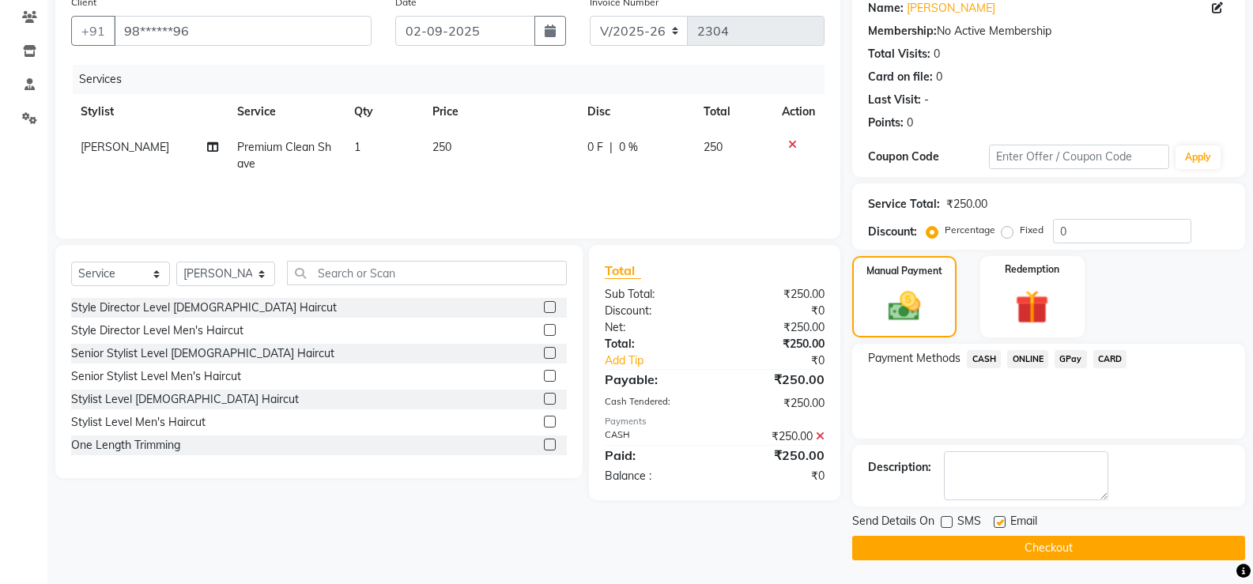
checkbox input "false"
click at [992, 549] on button "Checkout" at bounding box center [1048, 548] width 393 height 25
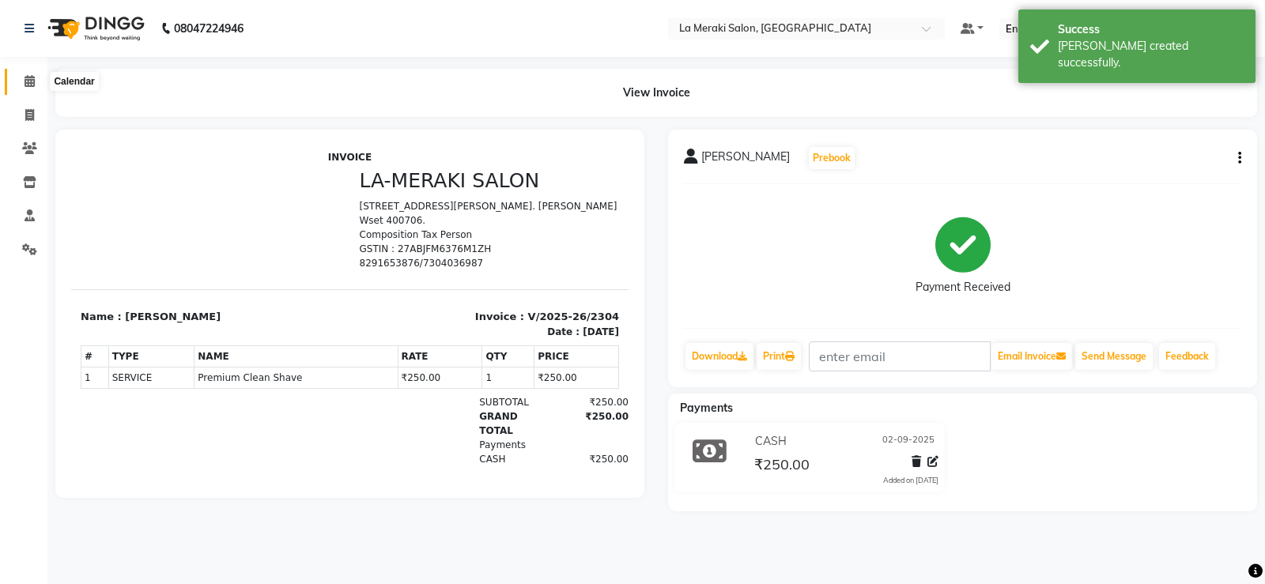
click at [23, 82] on span at bounding box center [30, 82] width 28 height 18
